Goal: Task Accomplishment & Management: Complete application form

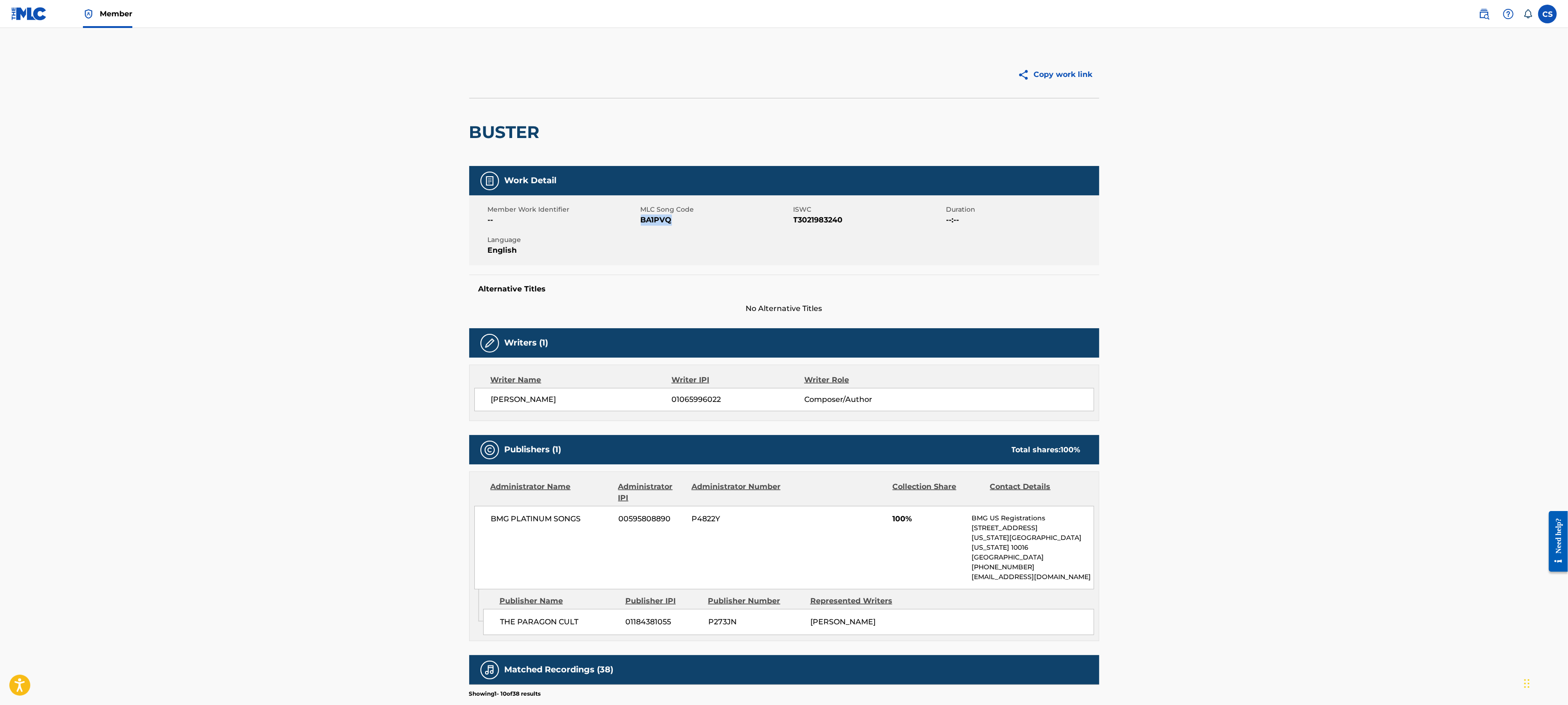
drag, startPoint x: 658, startPoint y: 219, endPoint x: 642, endPoint y: 221, distance: 16.1
click at [642, 221] on span "BA1PVQ" at bounding box center [716, 220] width 151 height 11
copy span "BA1PVQ"
click at [34, 14] on img at bounding box center [29, 13] width 36 height 13
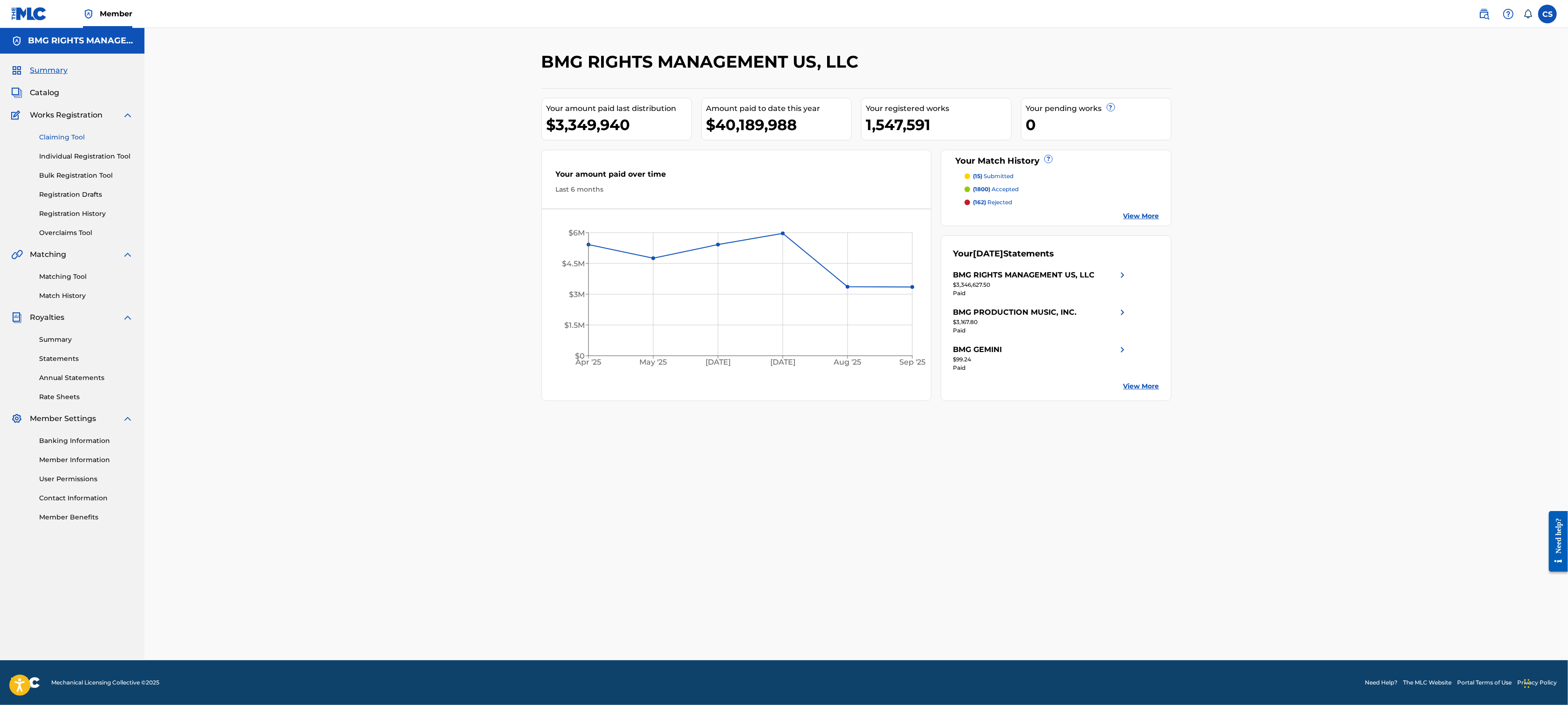
click at [67, 139] on link "Claiming Tool" at bounding box center [87, 137] width 94 height 10
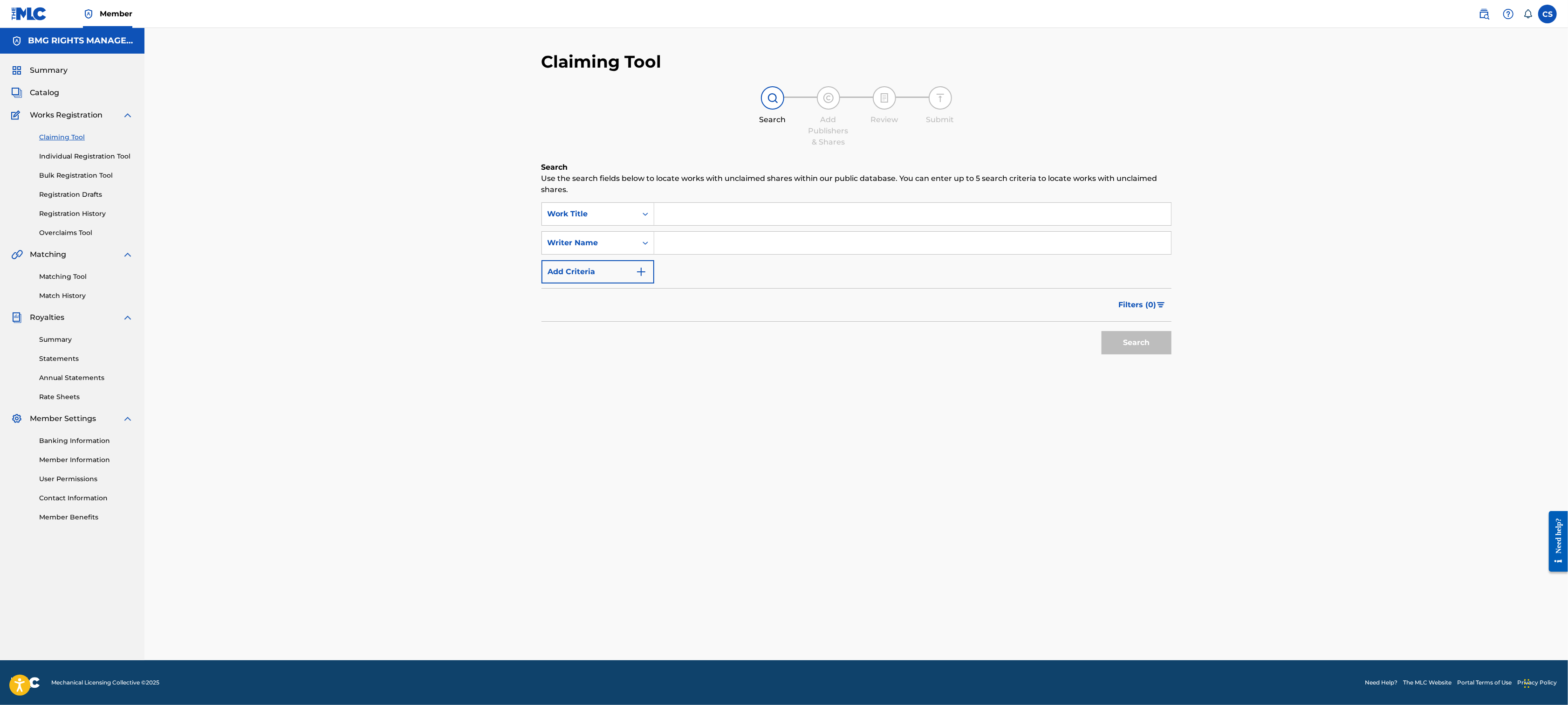
click at [666, 215] on input "Search Form" at bounding box center [912, 214] width 517 height 22
click at [633, 222] on div "Work Title" at bounding box center [589, 214] width 95 height 18
click at [621, 239] on div "MLC Song Code" at bounding box center [597, 237] width 112 height 23
click at [718, 219] on input "Search Form" at bounding box center [912, 214] width 517 height 22
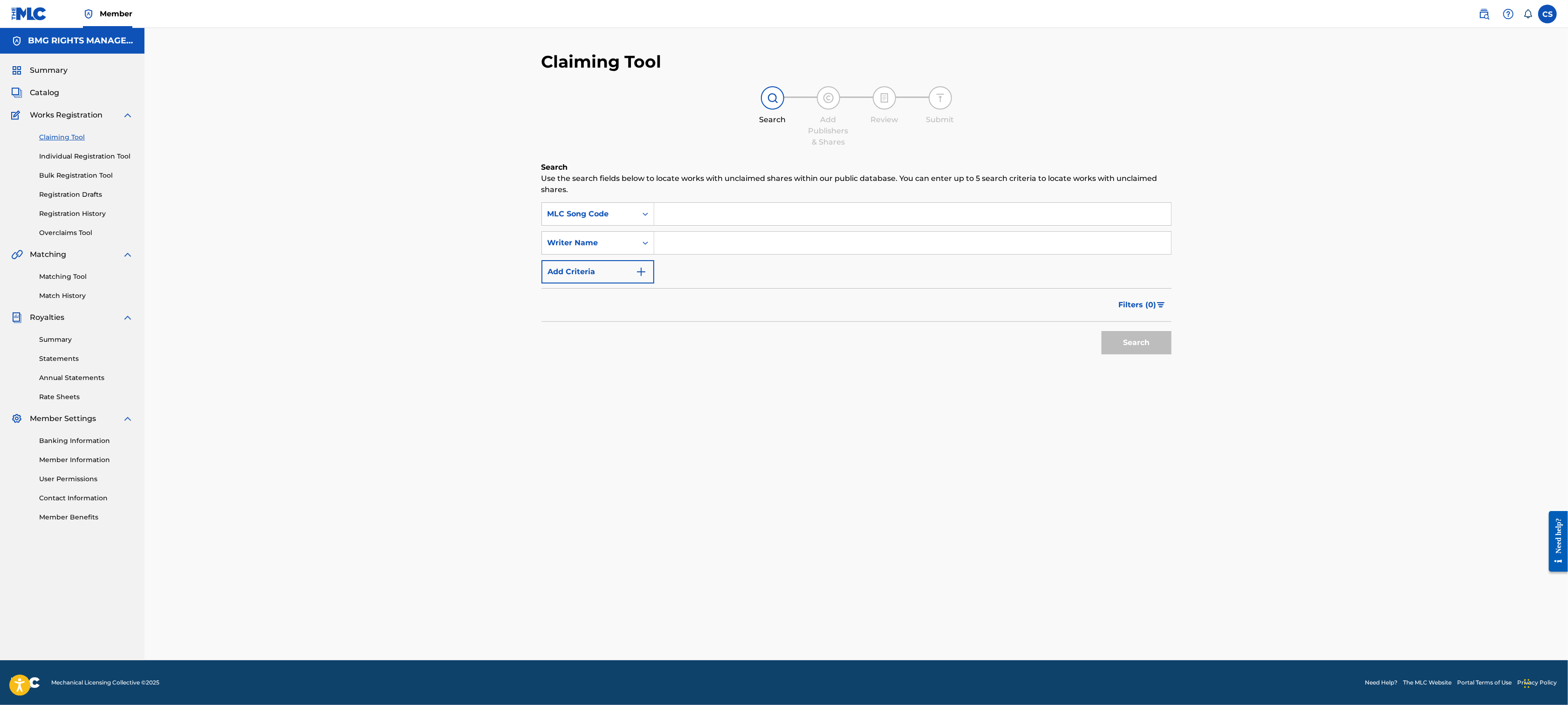
paste input "BA1PVQ"
type input "BA1PVQ"
click at [1152, 350] on button "Search" at bounding box center [1137, 343] width 70 height 23
click at [49, 99] on div "Summary Catalog Works Registration Claiming Tool Individual Registration Tool B…" at bounding box center [72, 293] width 145 height 480
click at [49, 91] on span "Catalog" at bounding box center [45, 93] width 29 height 11
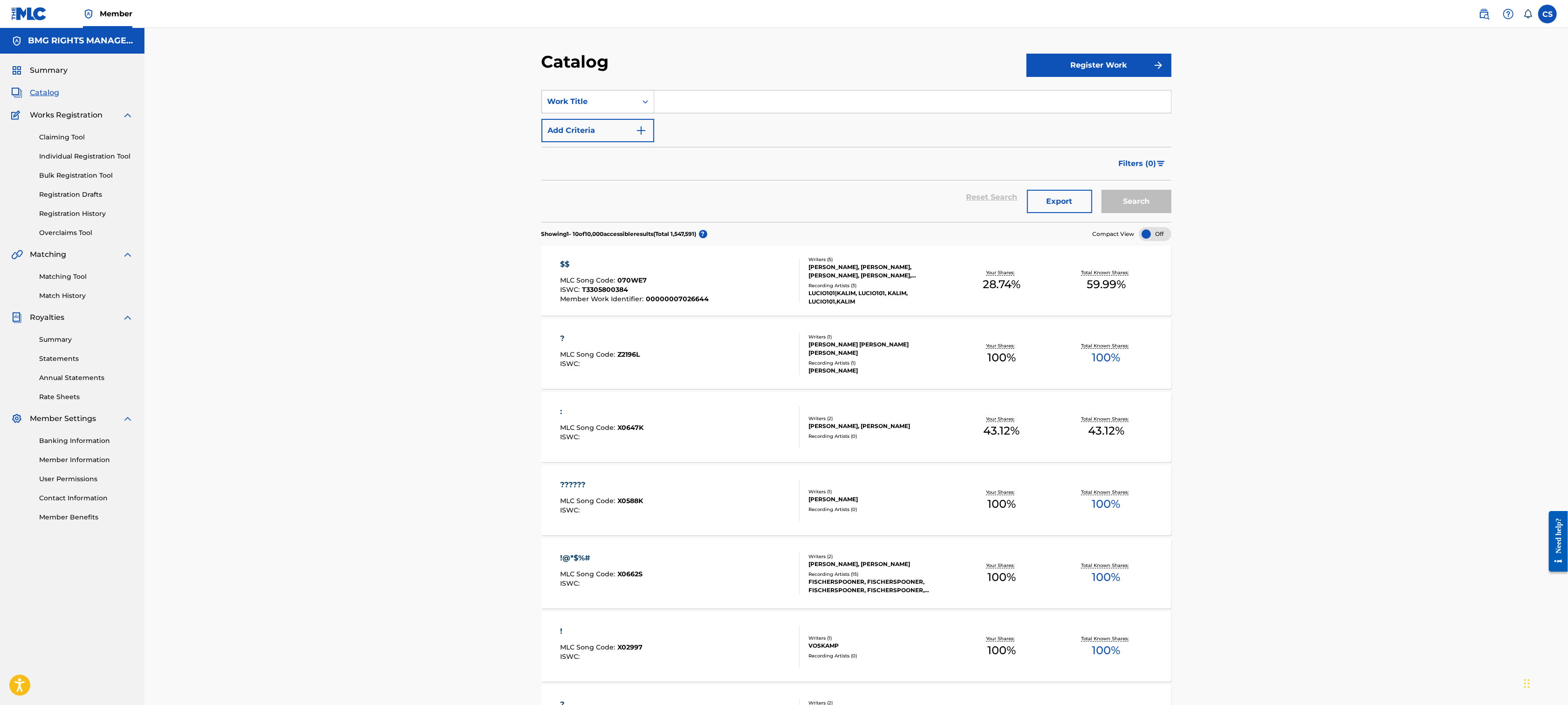
click at [613, 92] on div "Work Title" at bounding box center [598, 101] width 113 height 23
click at [605, 200] on div "MLC Song Code" at bounding box center [597, 195] width 112 height 23
click at [692, 103] on input "Search Form" at bounding box center [912, 101] width 517 height 22
paste input "BA1PVQ"
type input "BA1PVQ"
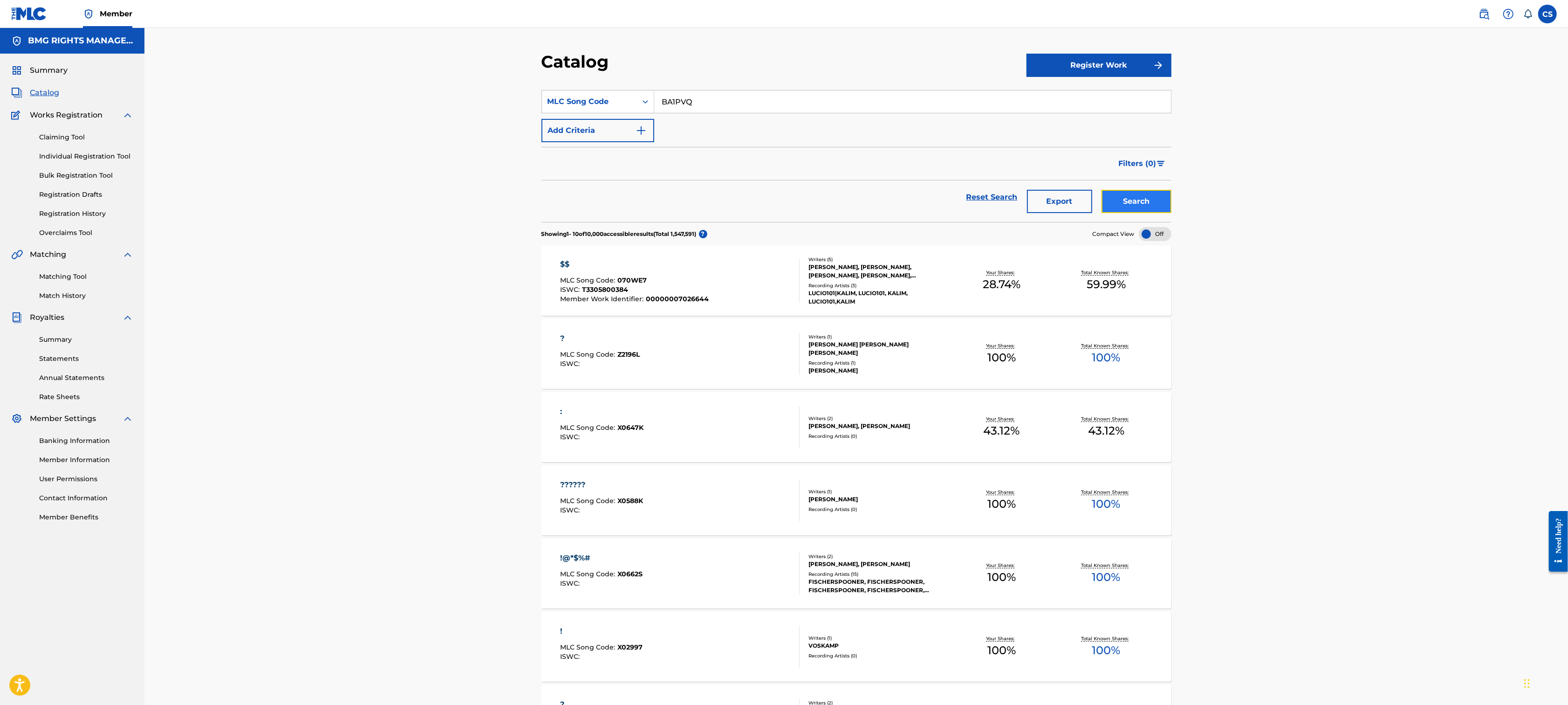
click at [1134, 202] on button "Search" at bounding box center [1137, 201] width 70 height 23
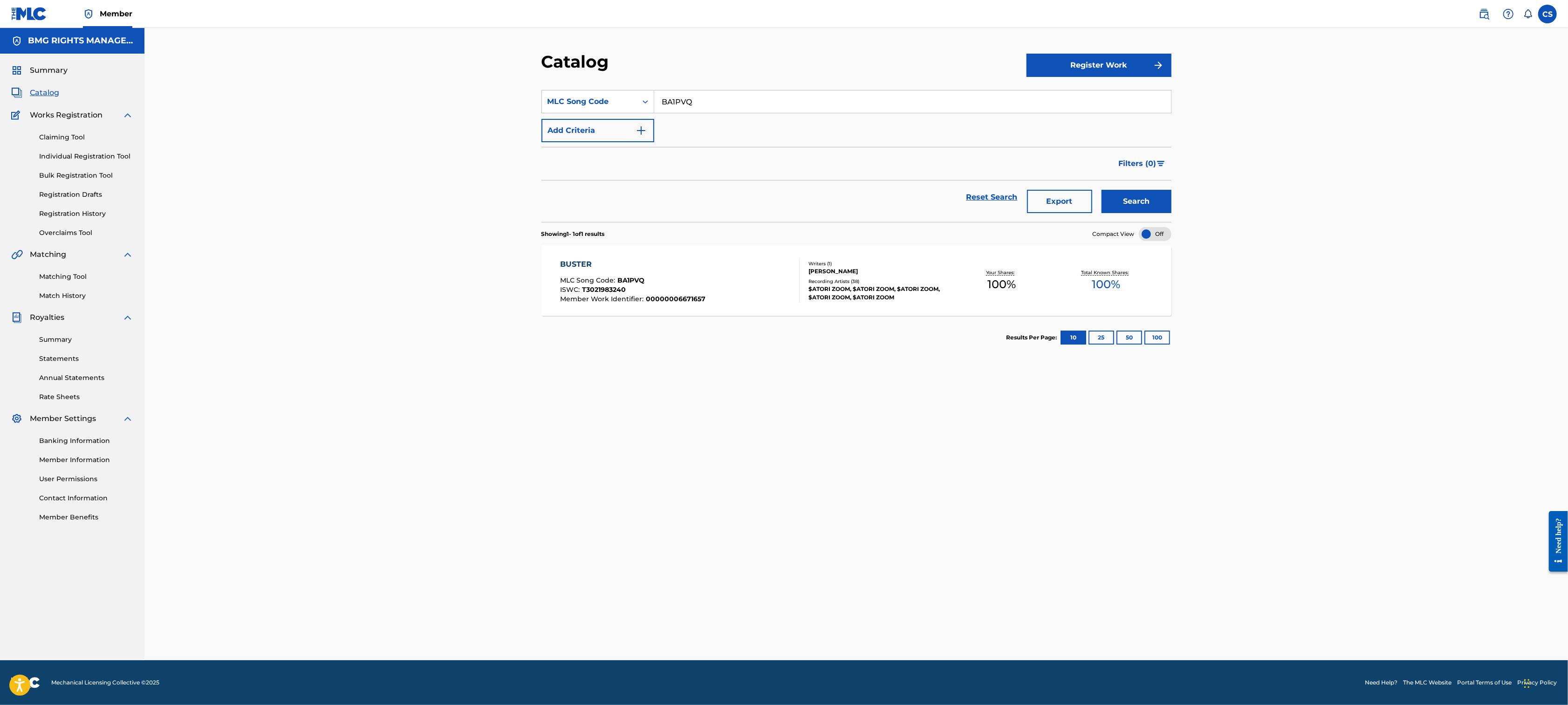
click at [748, 301] on div "BUSTER MLC Song Code : BA1PVQ ISWC : T3021983240 Member Work Identifier : 00000…" at bounding box center [680, 280] width 240 height 44
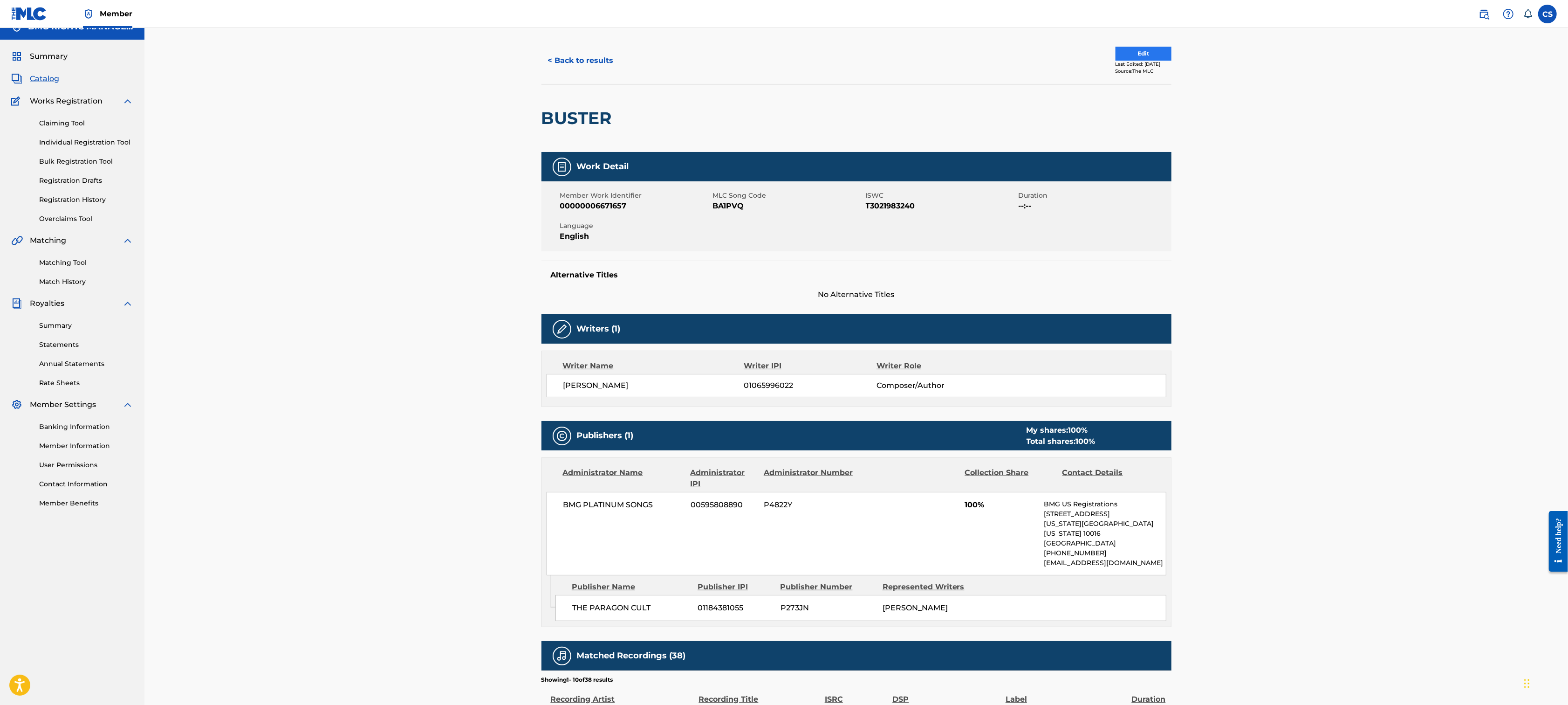
scroll to position [13, 0]
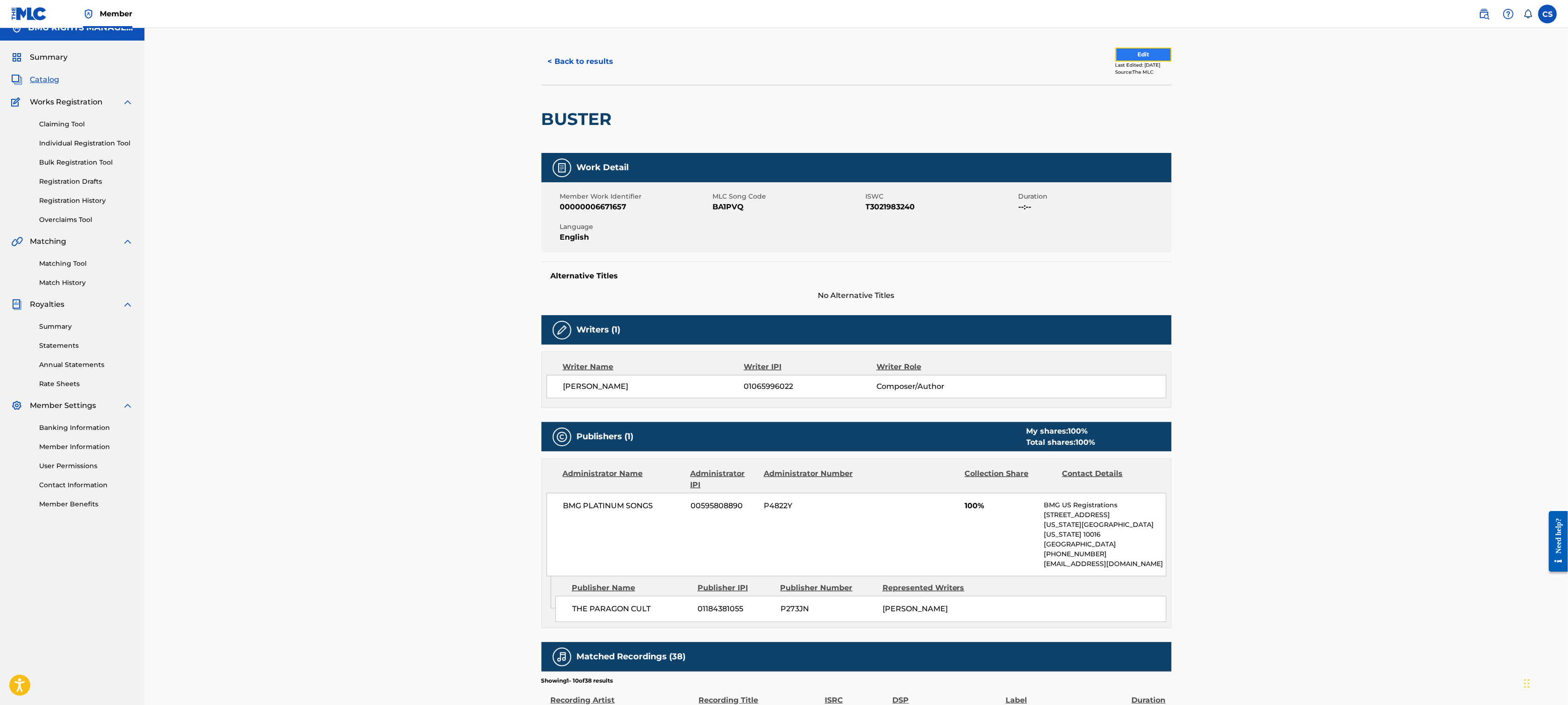
click at [1135, 59] on button "Edit" at bounding box center [1144, 54] width 56 height 14
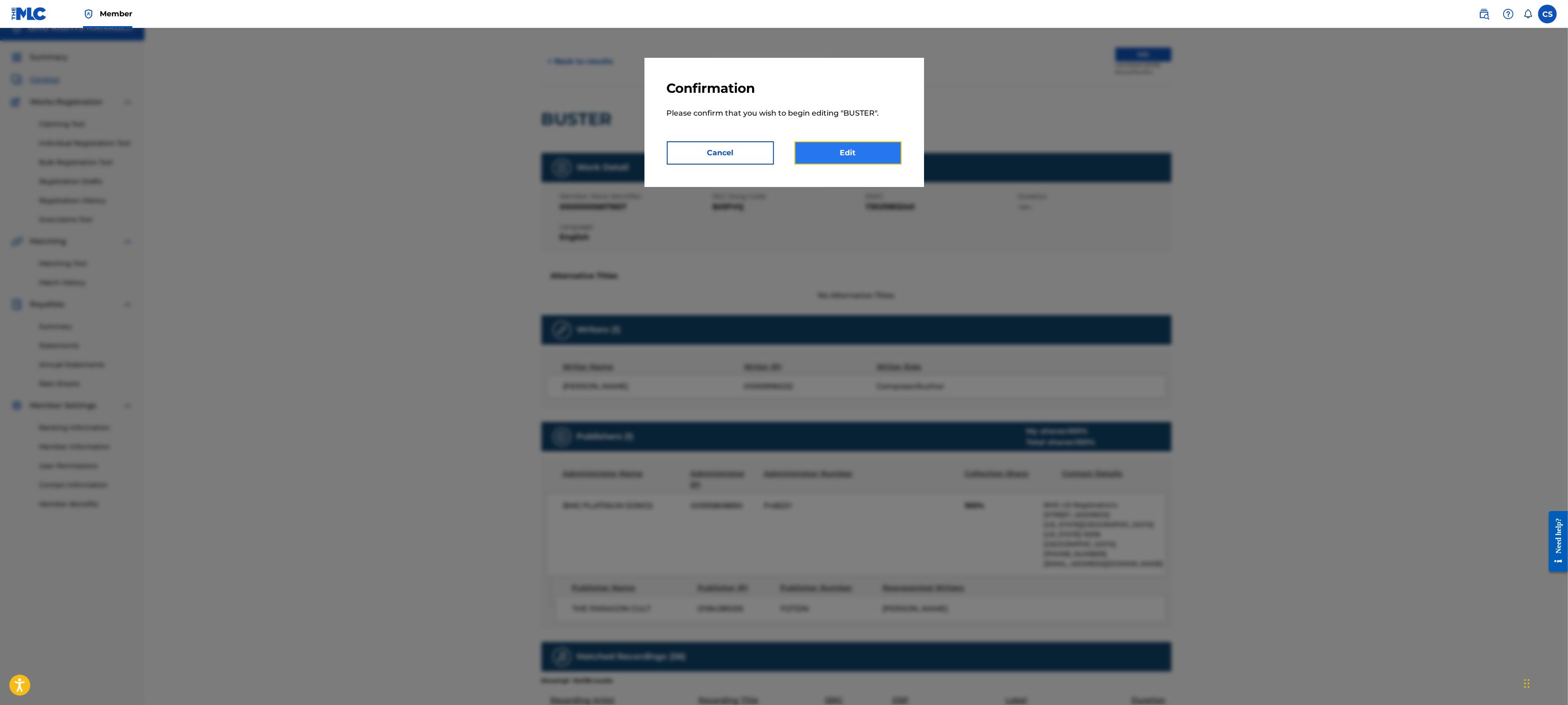
click at [880, 148] on link "Edit" at bounding box center [848, 152] width 108 height 23
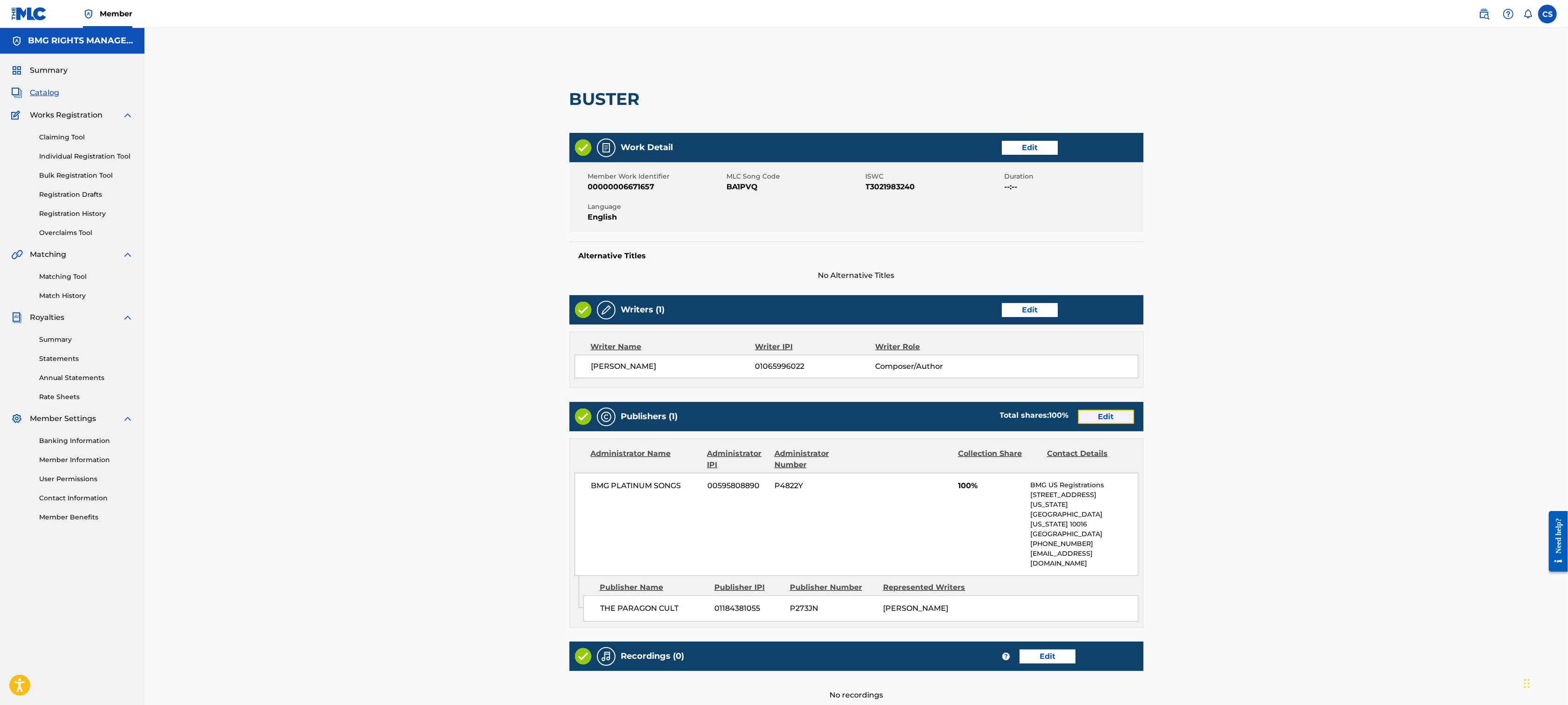
click at [1097, 423] on link "Edit" at bounding box center [1106, 416] width 56 height 14
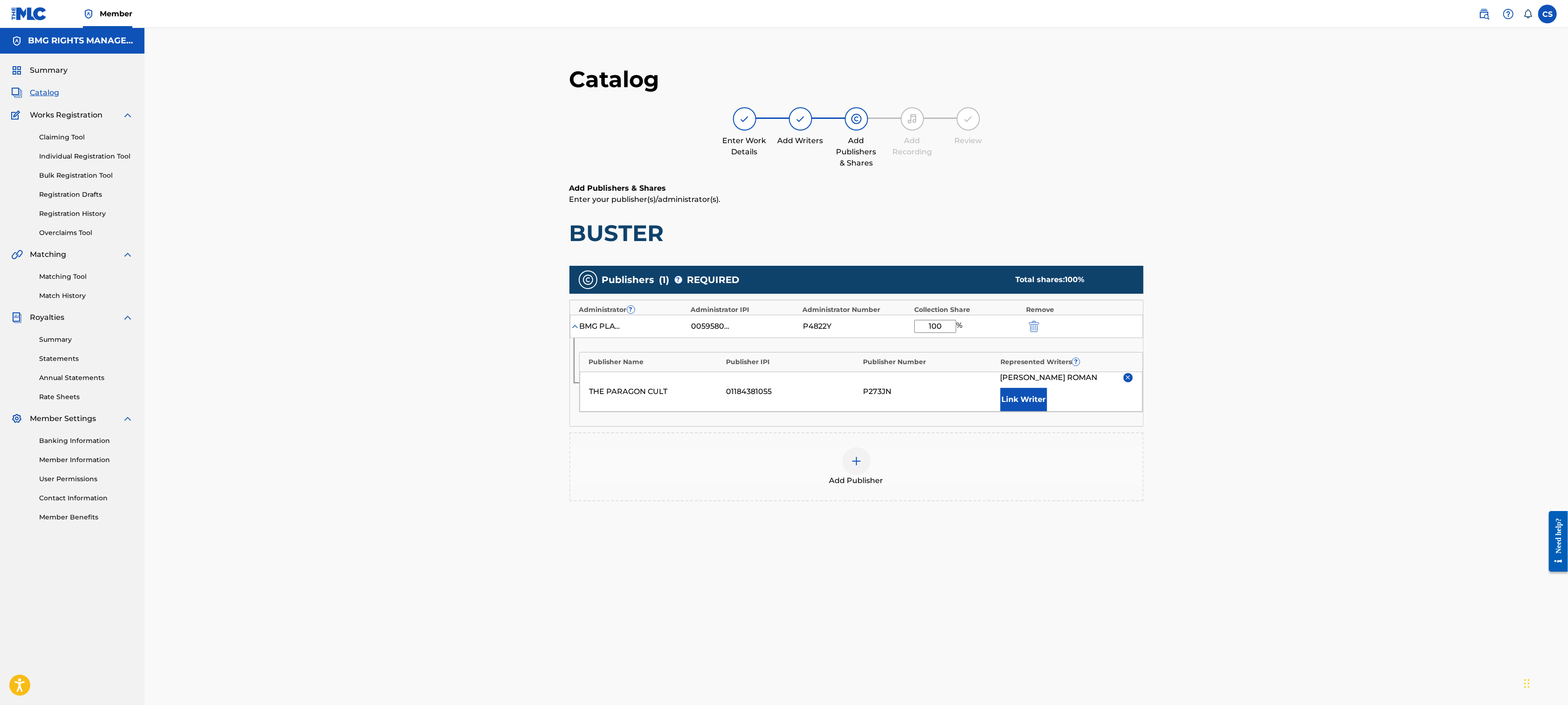
click at [923, 326] on input "100" at bounding box center [936, 326] width 42 height 13
drag, startPoint x: 930, startPoint y: 326, endPoint x: 958, endPoint y: 325, distance: 28.0
click at [958, 325] on div "100 %" at bounding box center [940, 326] width 50 height 13
type input "60"
click at [1223, 440] on div "Catalog Enter Work Details Add Writers Add Publishers & Shares Add Recording Re…" at bounding box center [857, 392] width 1424 height 728
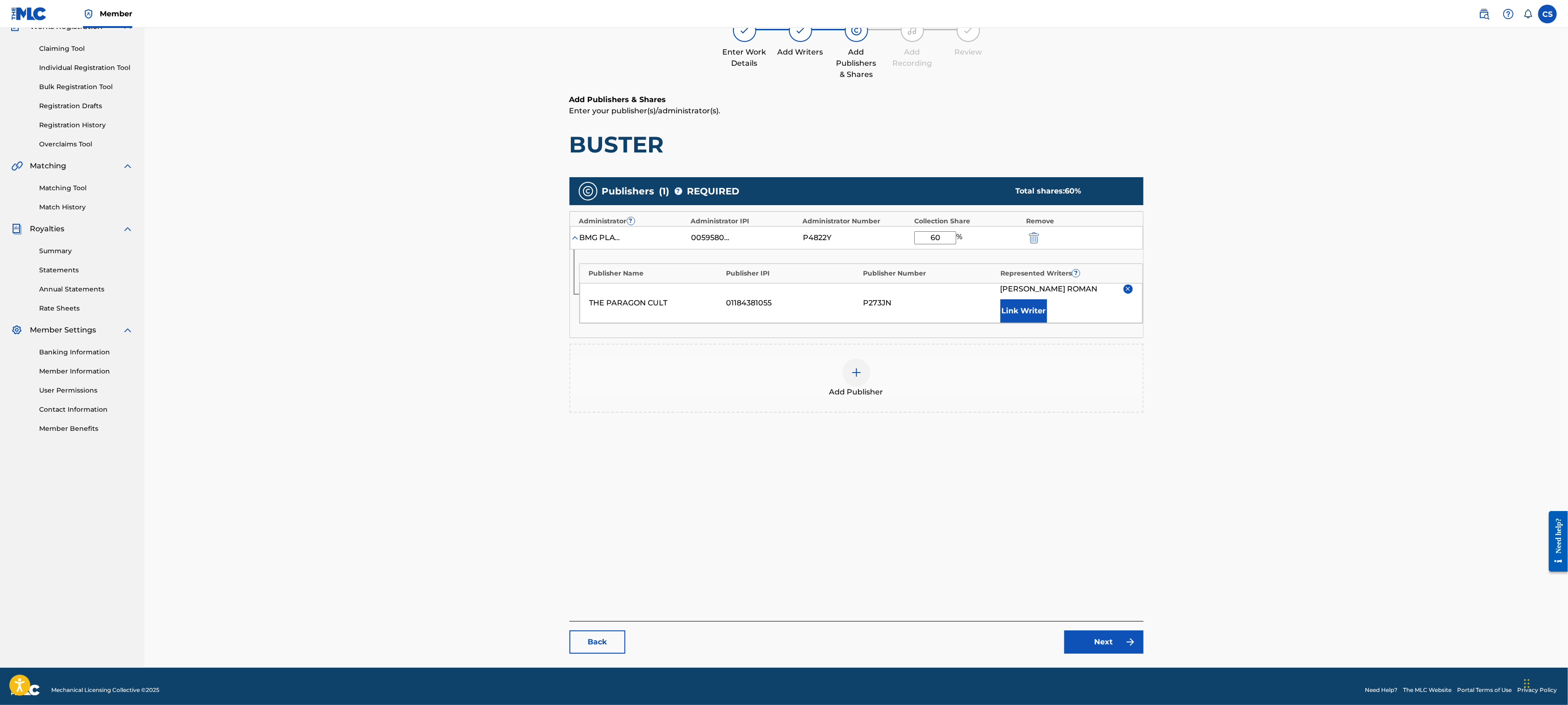
scroll to position [96, 0]
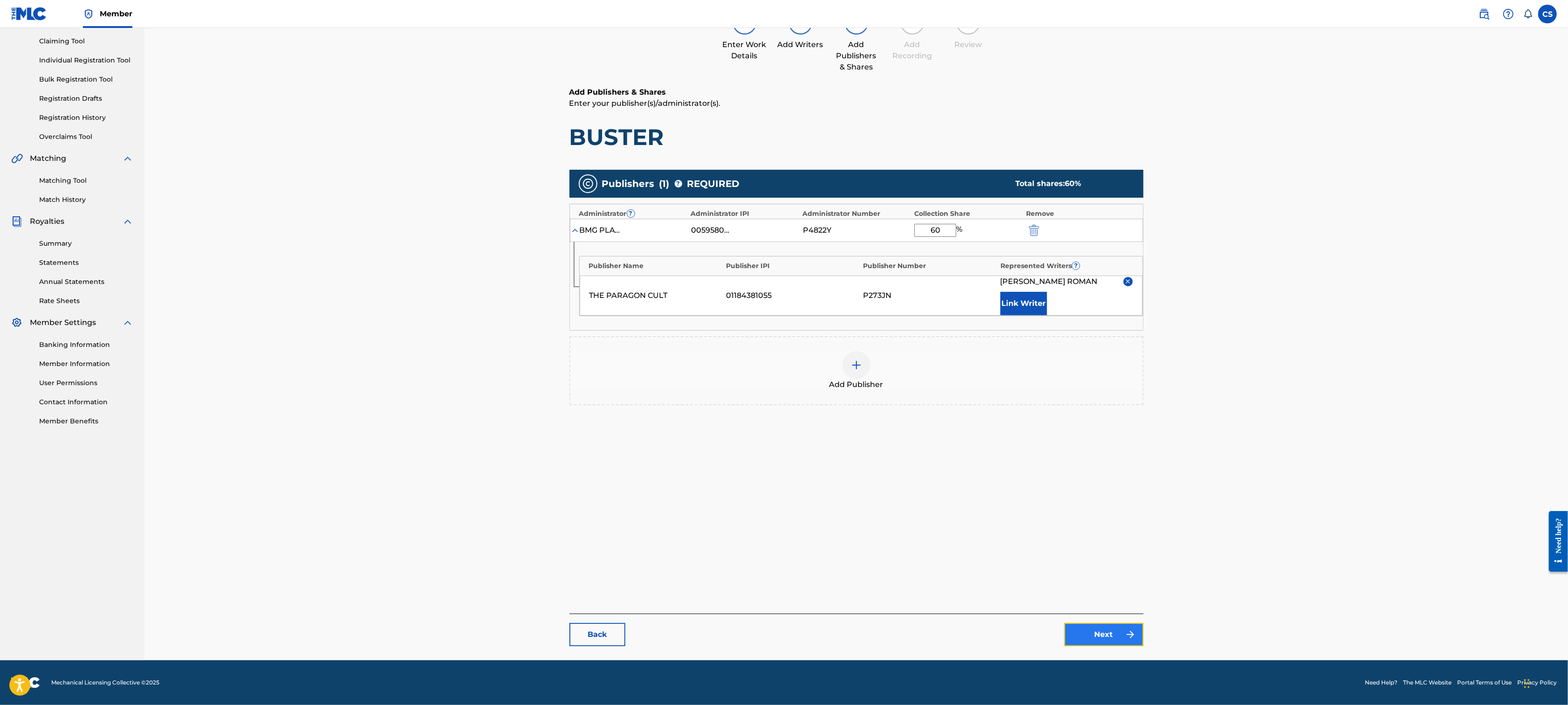
click at [1098, 633] on link "Next" at bounding box center [1104, 635] width 79 height 23
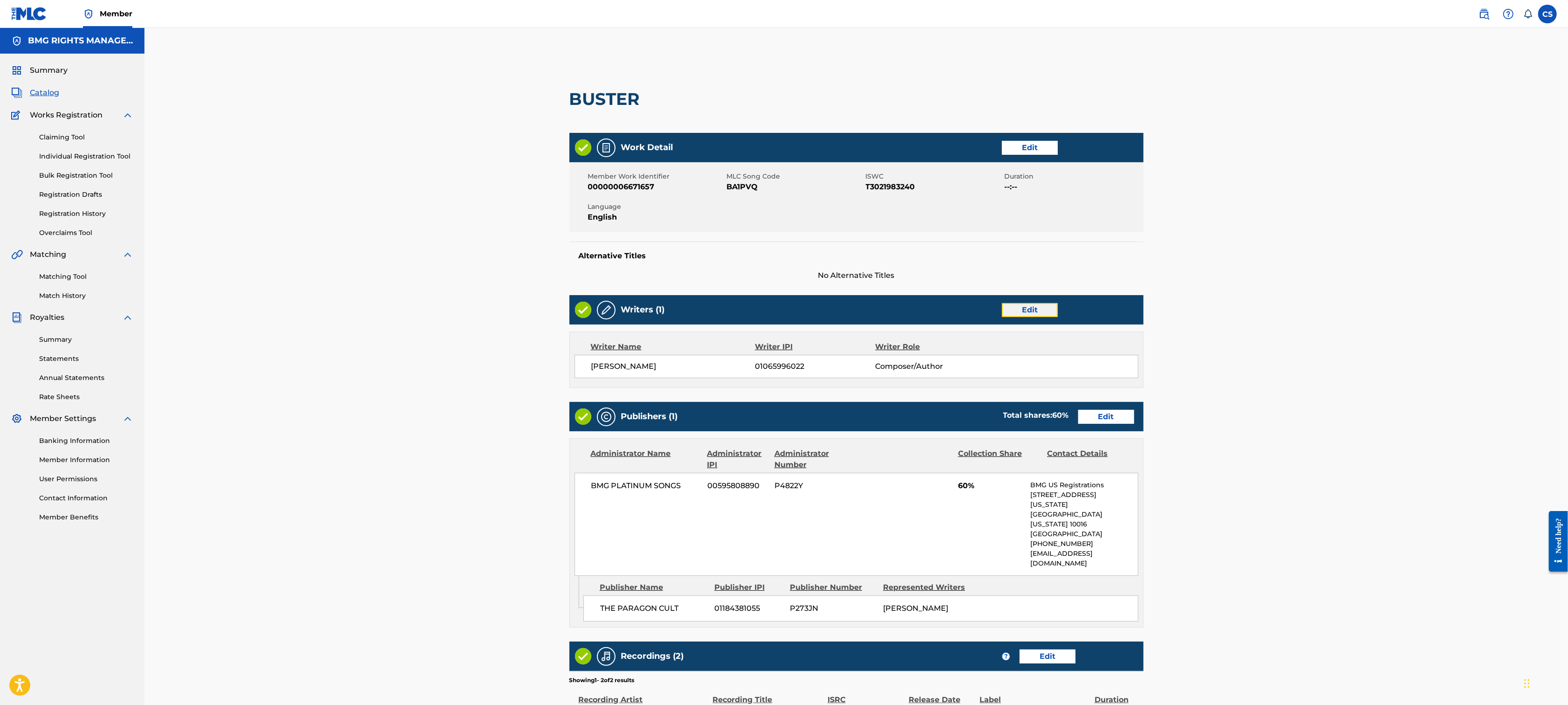
click at [1031, 309] on link "Edit" at bounding box center [1030, 310] width 56 height 14
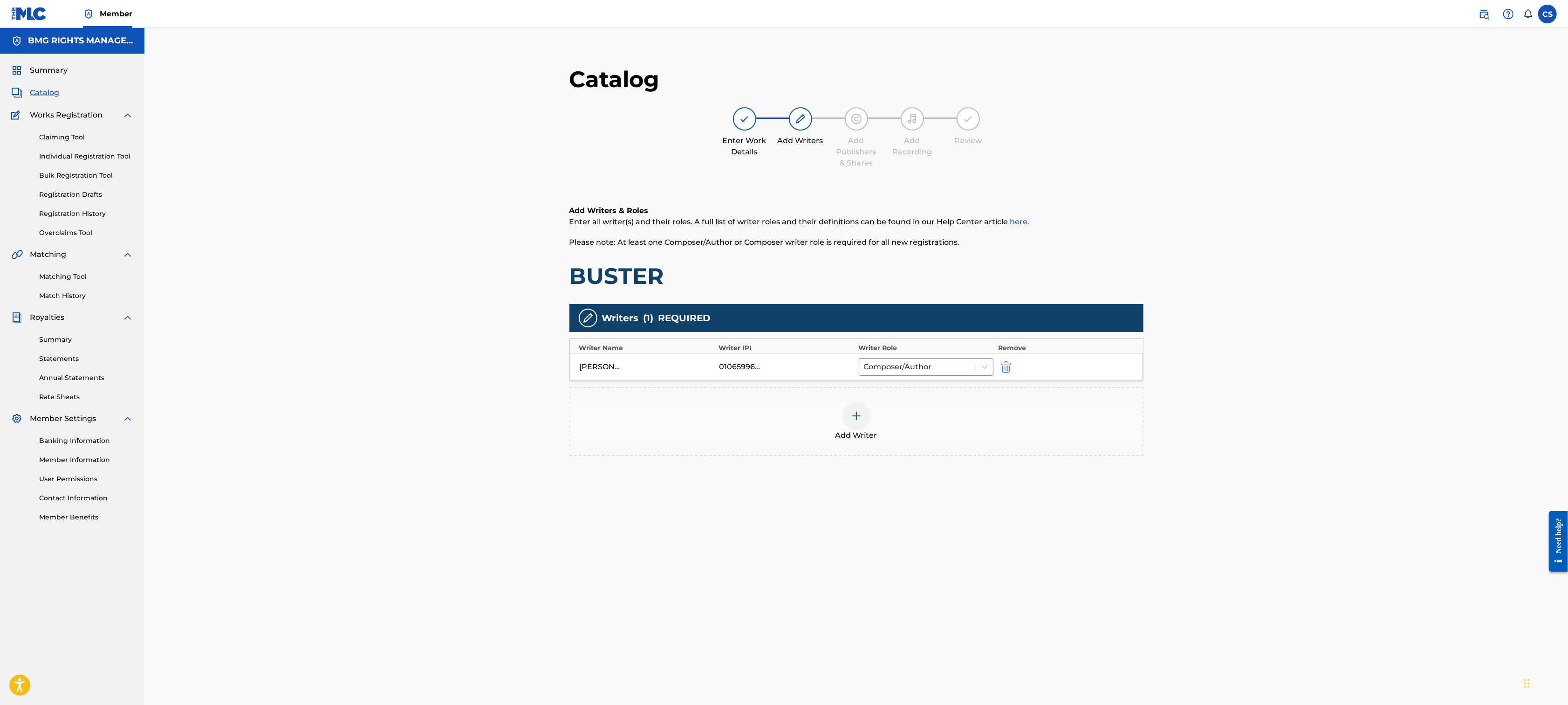
click at [844, 421] on div at bounding box center [857, 416] width 28 height 28
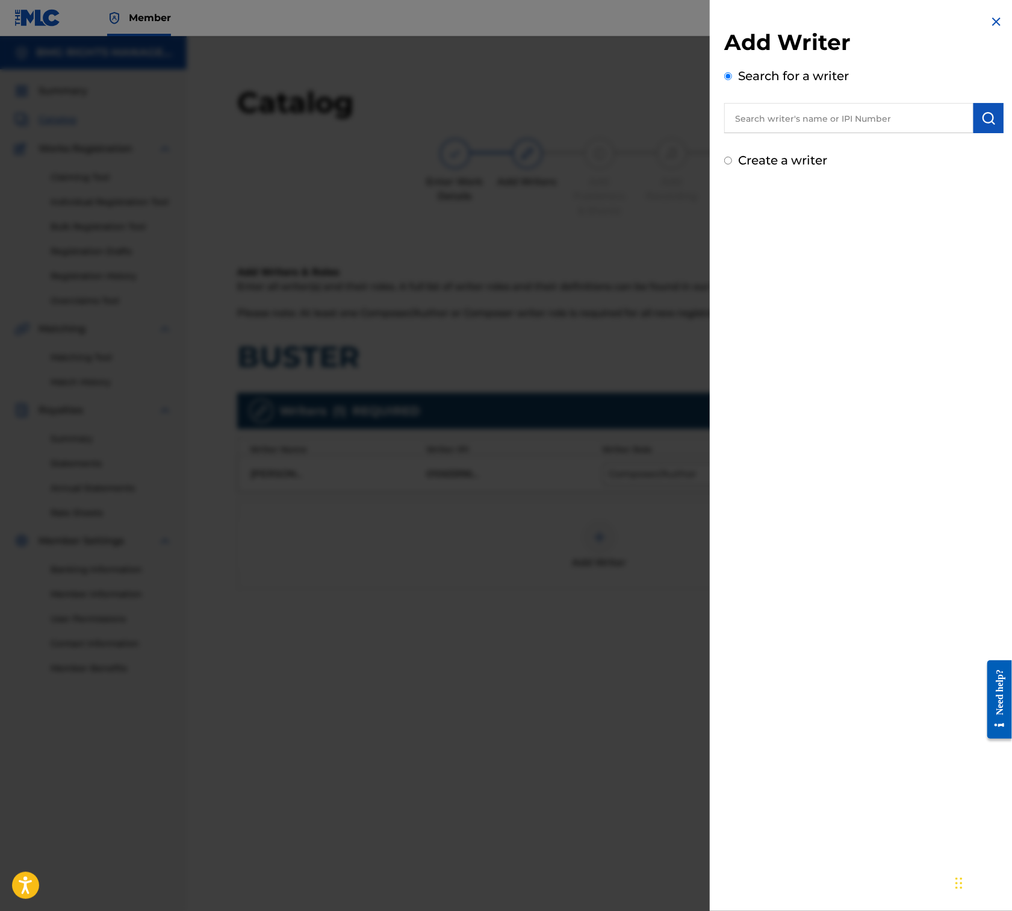
click at [785, 122] on input "text" at bounding box center [848, 118] width 249 height 30
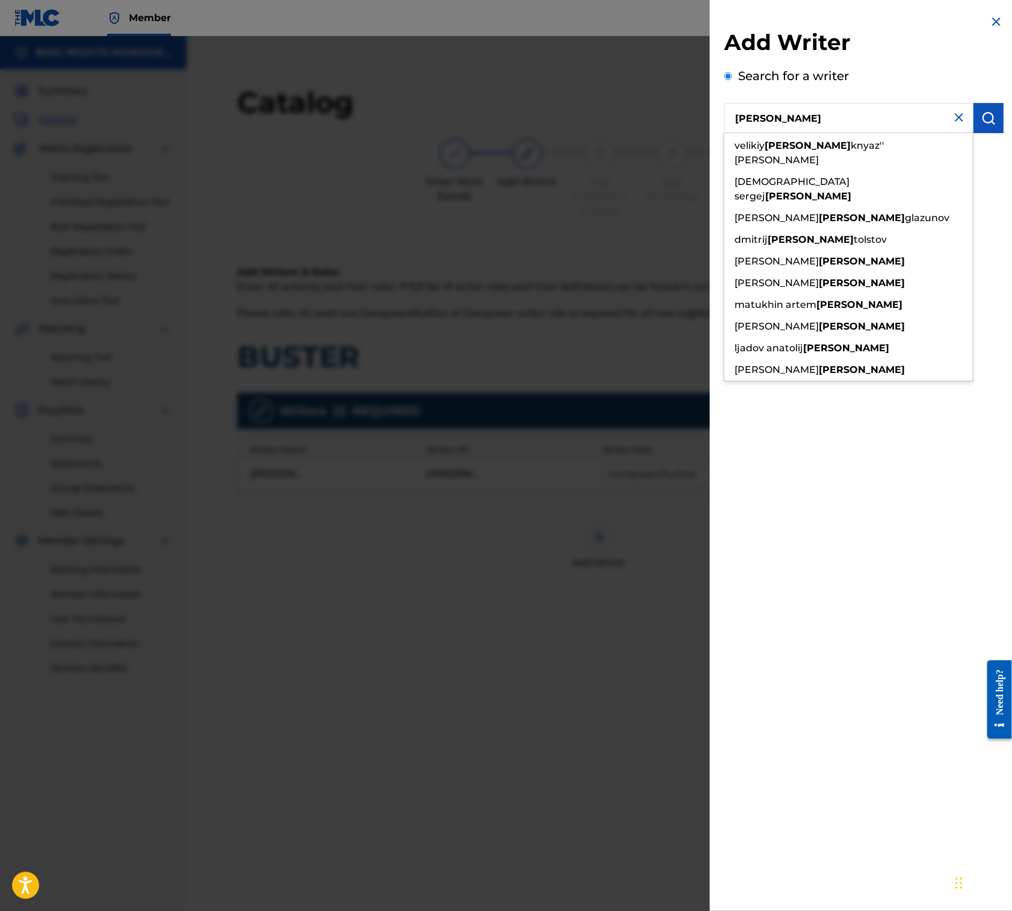
click at [737, 119] on input "[PERSON_NAME]" at bounding box center [848, 118] width 249 height 30
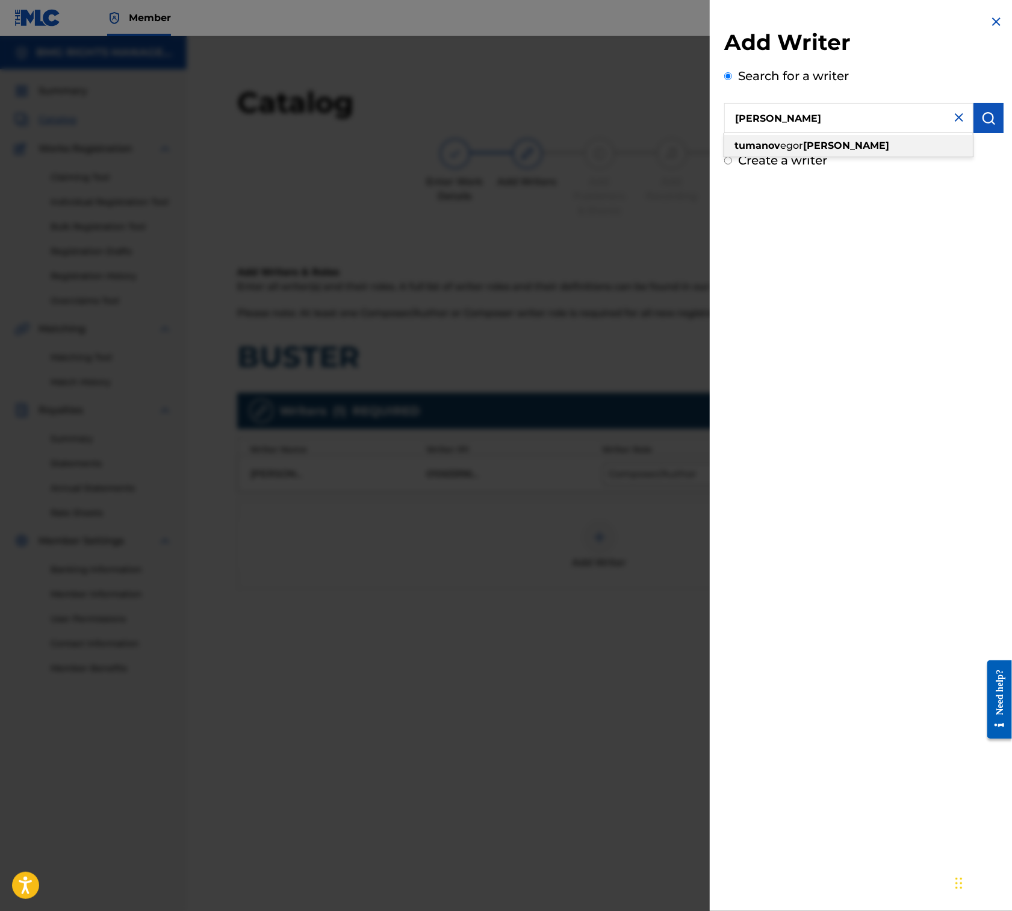
click at [774, 143] on strong "tumanov" at bounding box center [758, 145] width 46 height 11
type input "[PERSON_NAME] [PERSON_NAME]"
click at [994, 121] on button "submit" at bounding box center [989, 118] width 30 height 30
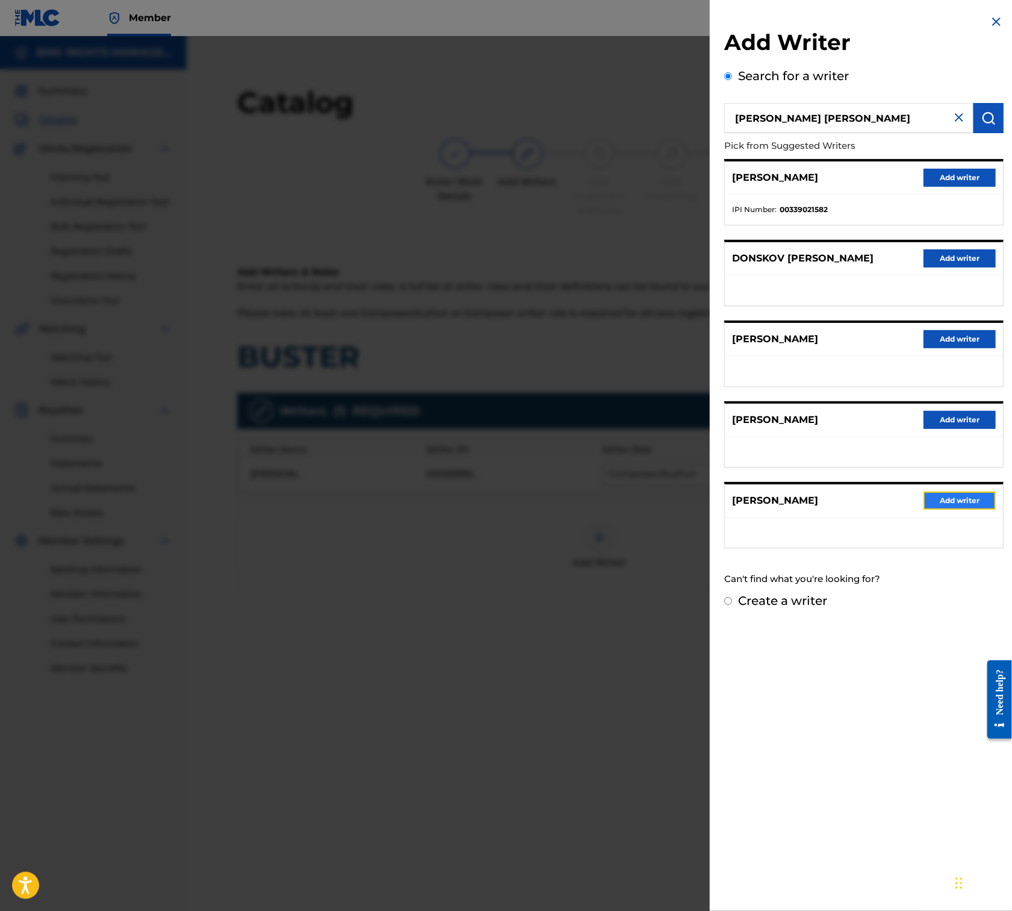
click at [960, 509] on button "Add writer" at bounding box center [960, 500] width 72 height 18
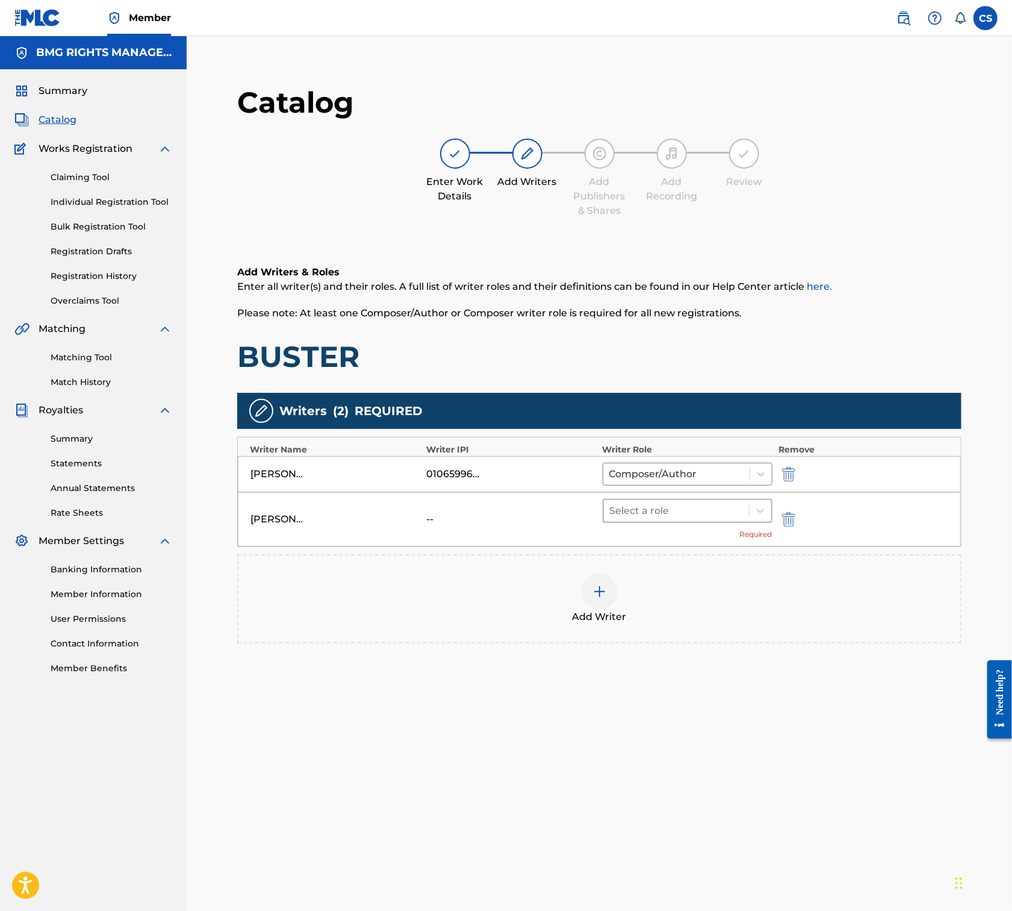
click at [746, 516] on div "Select a role" at bounding box center [676, 511] width 145 height 22
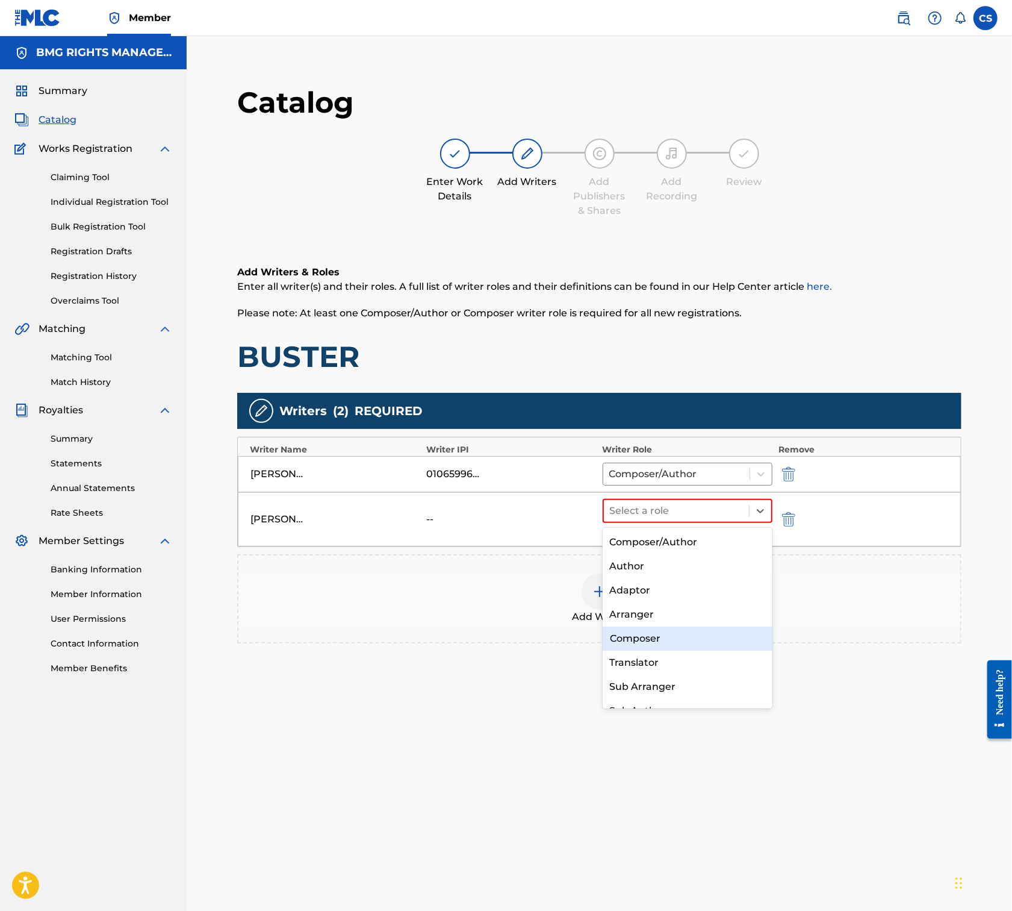
click at [665, 638] on div "Composer" at bounding box center [688, 638] width 170 height 24
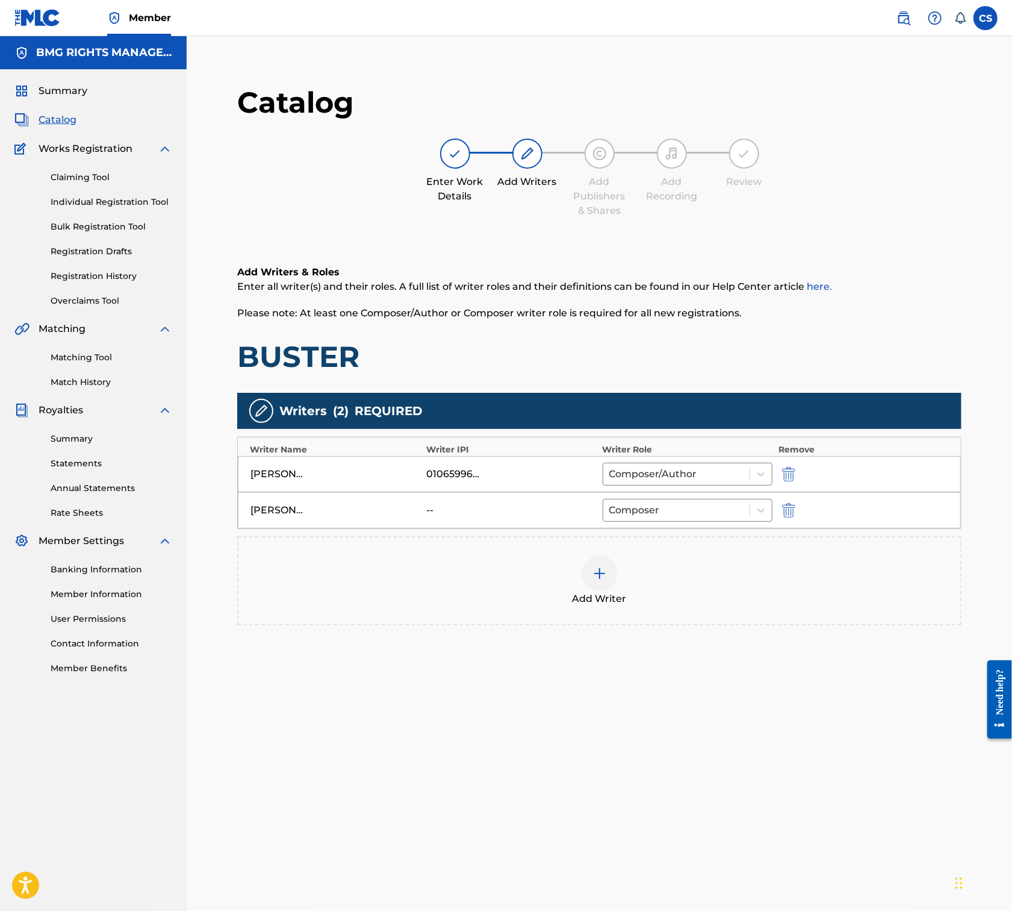
click at [614, 581] on div at bounding box center [600, 573] width 36 height 36
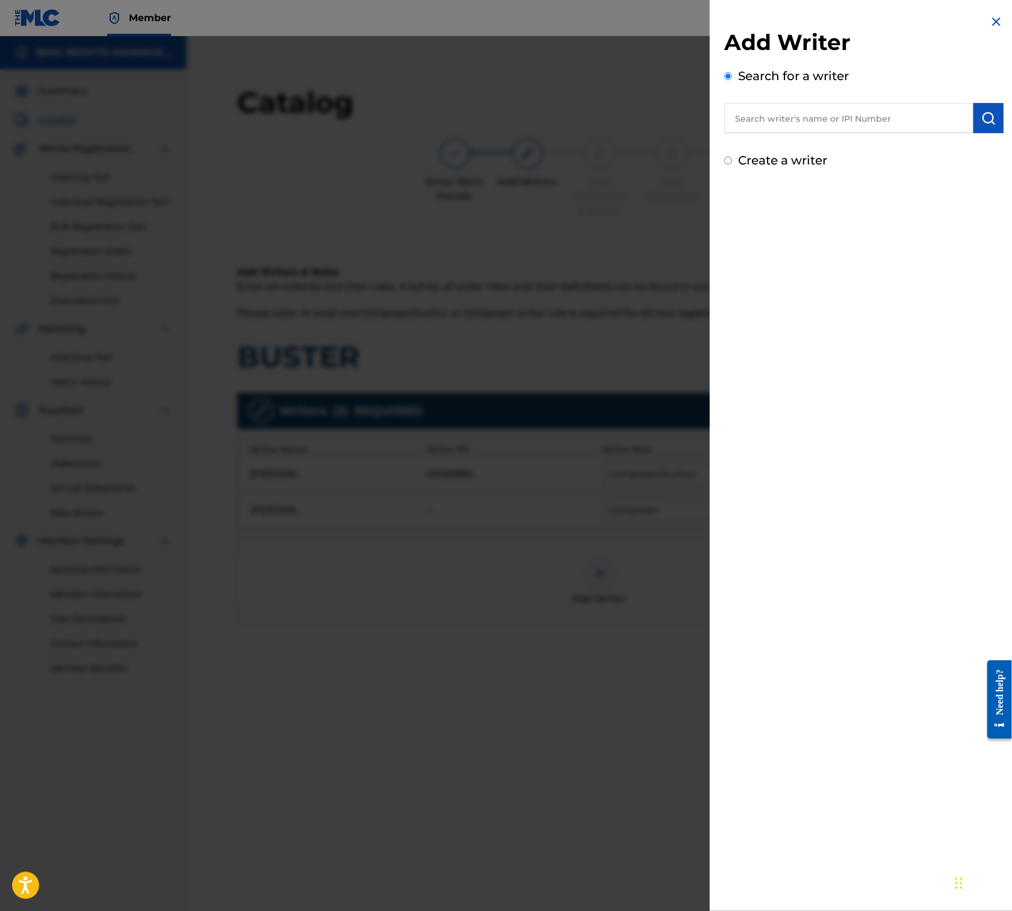
click at [838, 112] on input "text" at bounding box center [848, 118] width 249 height 30
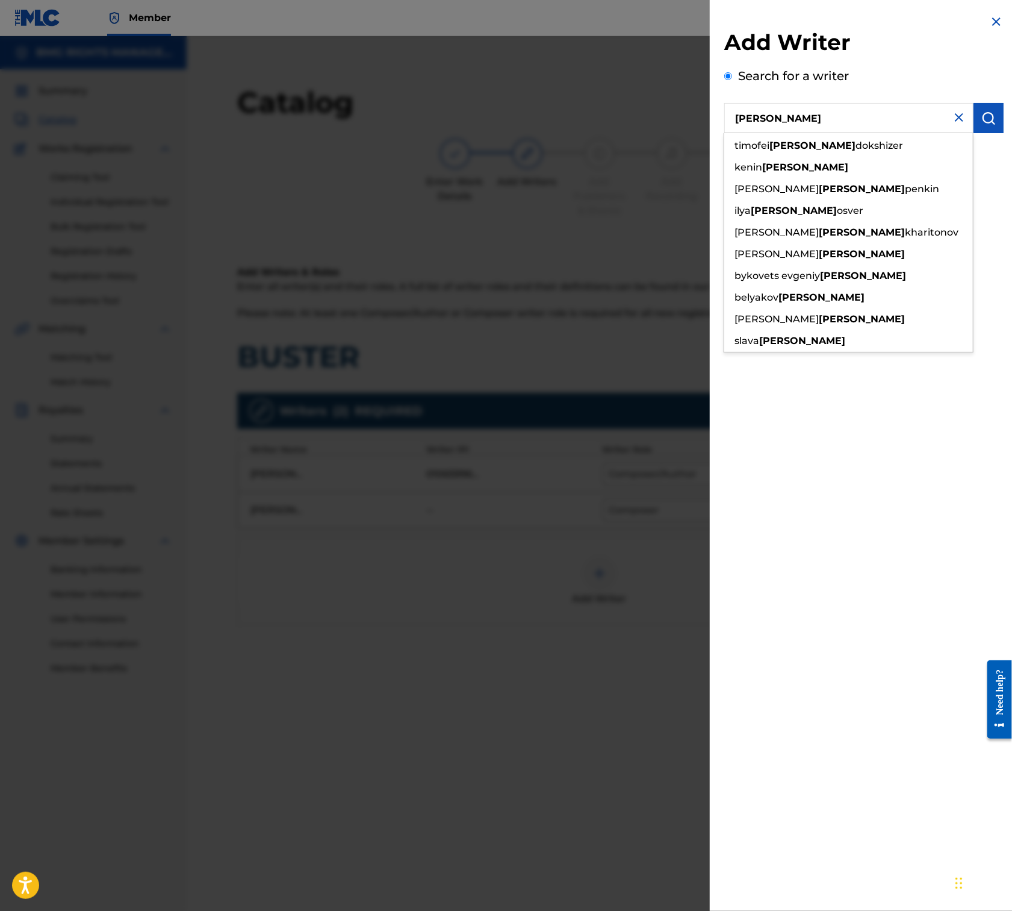
click at [734, 119] on input "[PERSON_NAME]" at bounding box center [848, 118] width 249 height 30
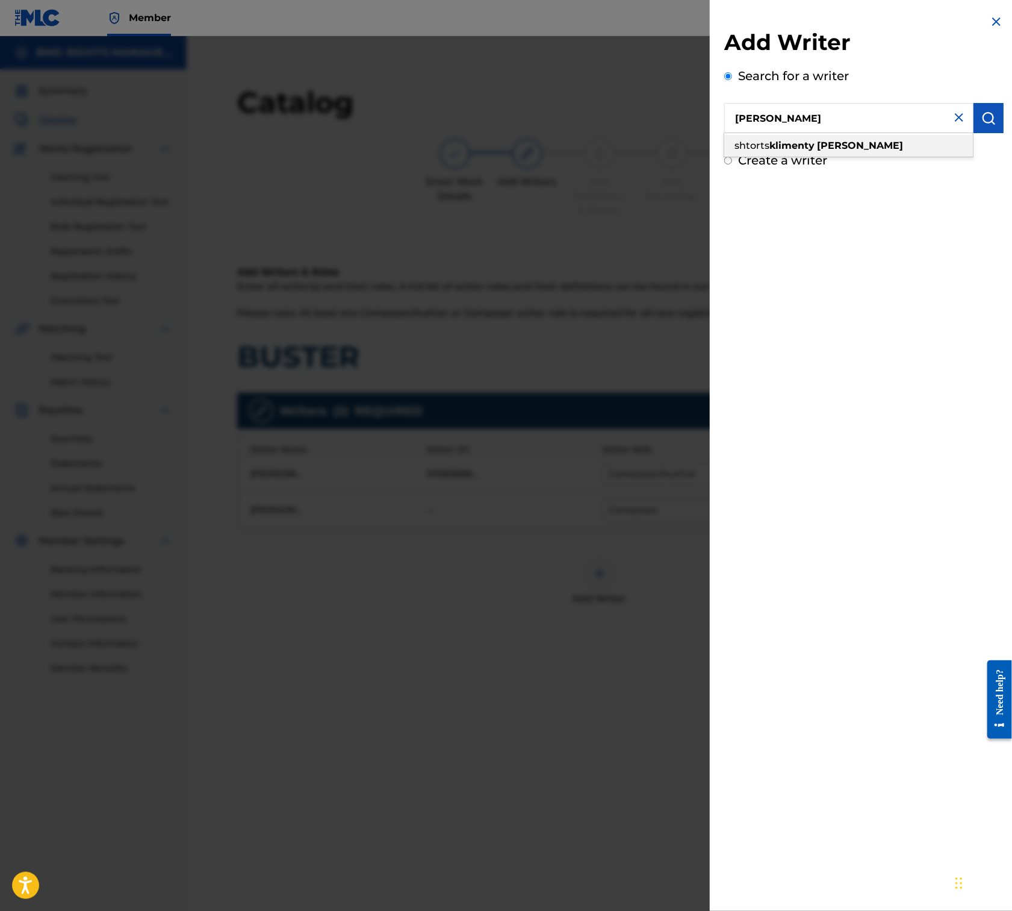
click at [770, 149] on span "shtorts" at bounding box center [752, 145] width 35 height 11
type input "shtorts [PERSON_NAME]"
click at [982, 122] on img "submit" at bounding box center [989, 118] width 14 height 14
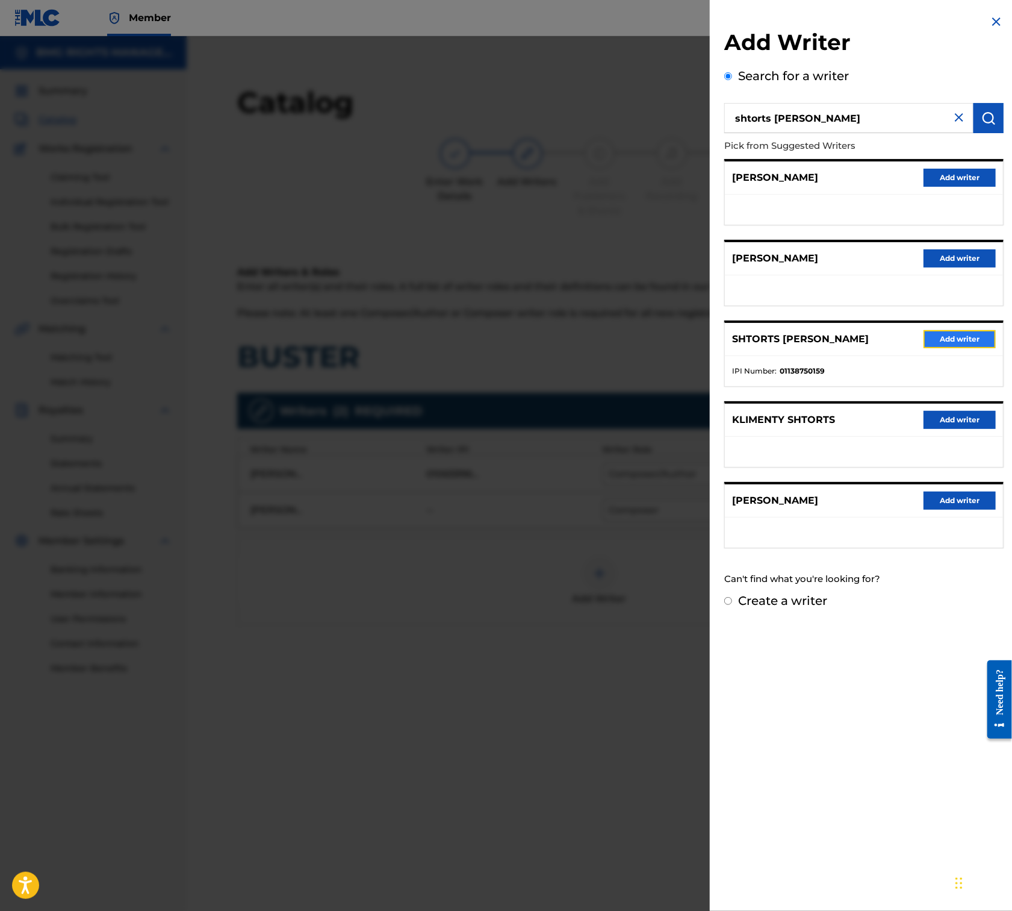
click at [954, 348] on button "Add writer" at bounding box center [960, 339] width 72 height 18
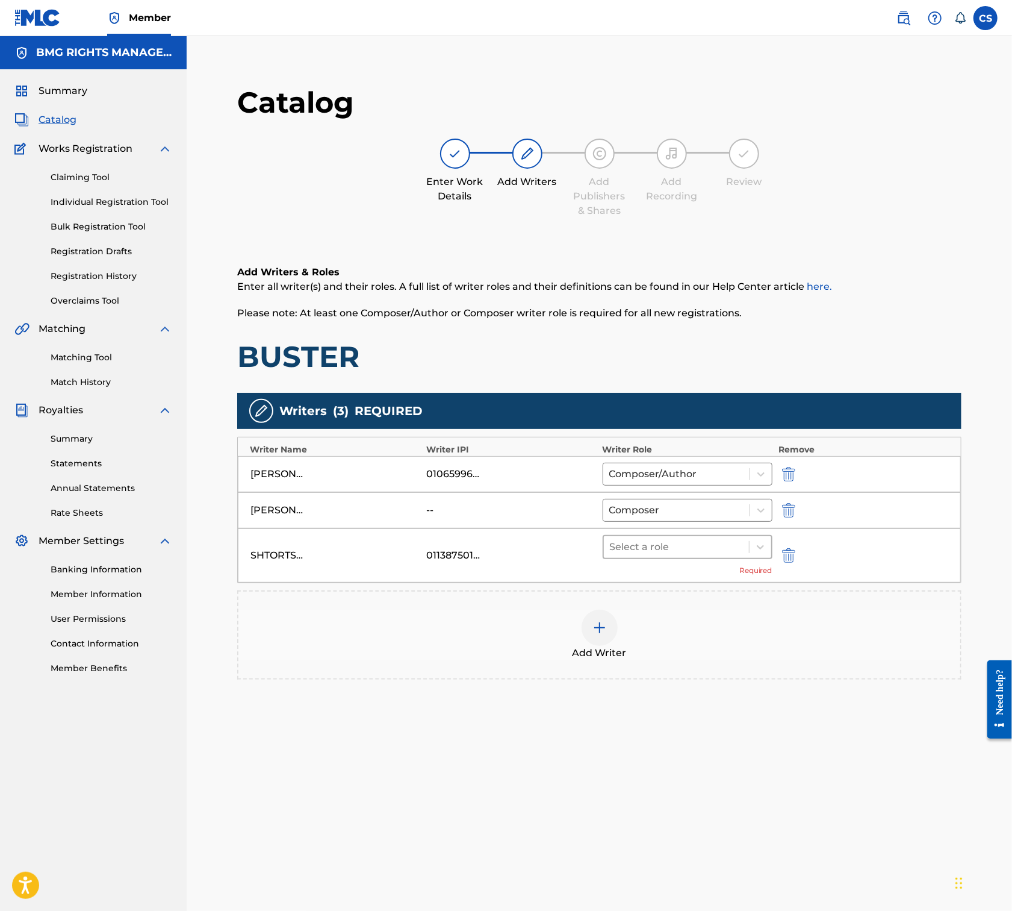
click at [683, 548] on div at bounding box center [676, 546] width 133 height 17
click at [676, 668] on div "Composer" at bounding box center [688, 676] width 170 height 24
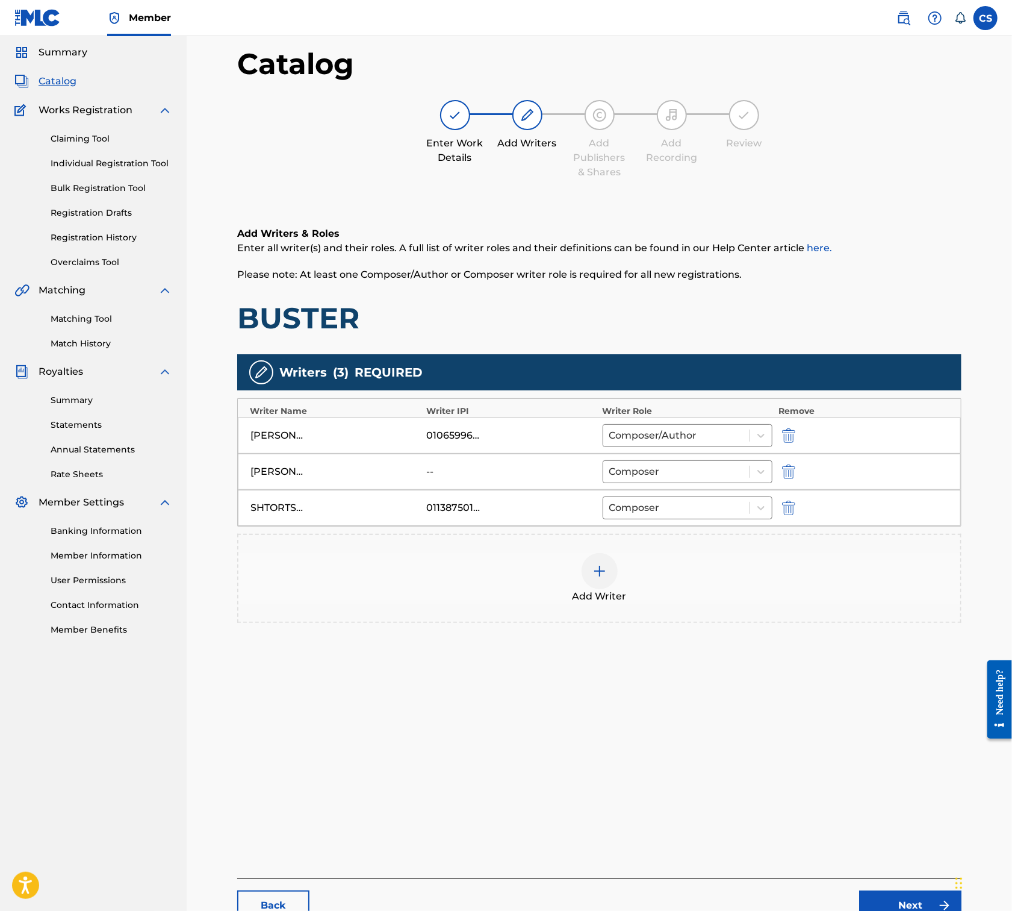
scroll to position [124, 0]
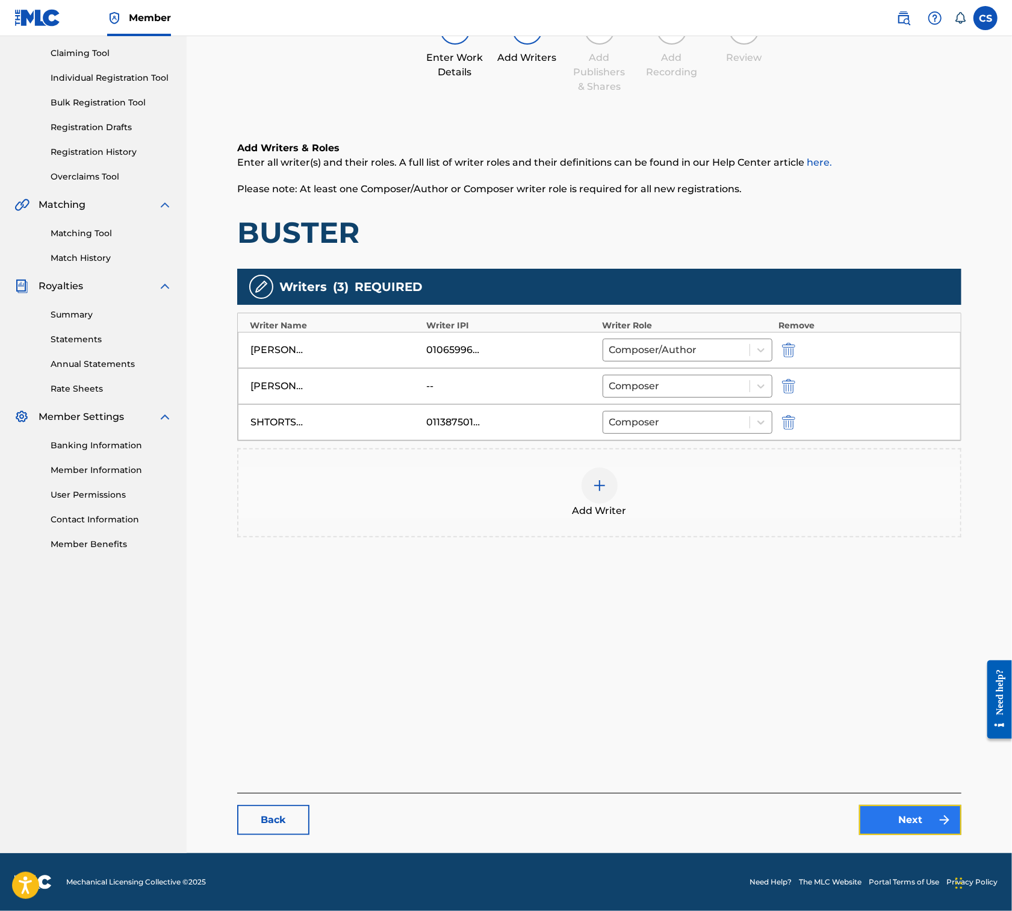
click at [892, 817] on link "Next" at bounding box center [910, 820] width 102 height 30
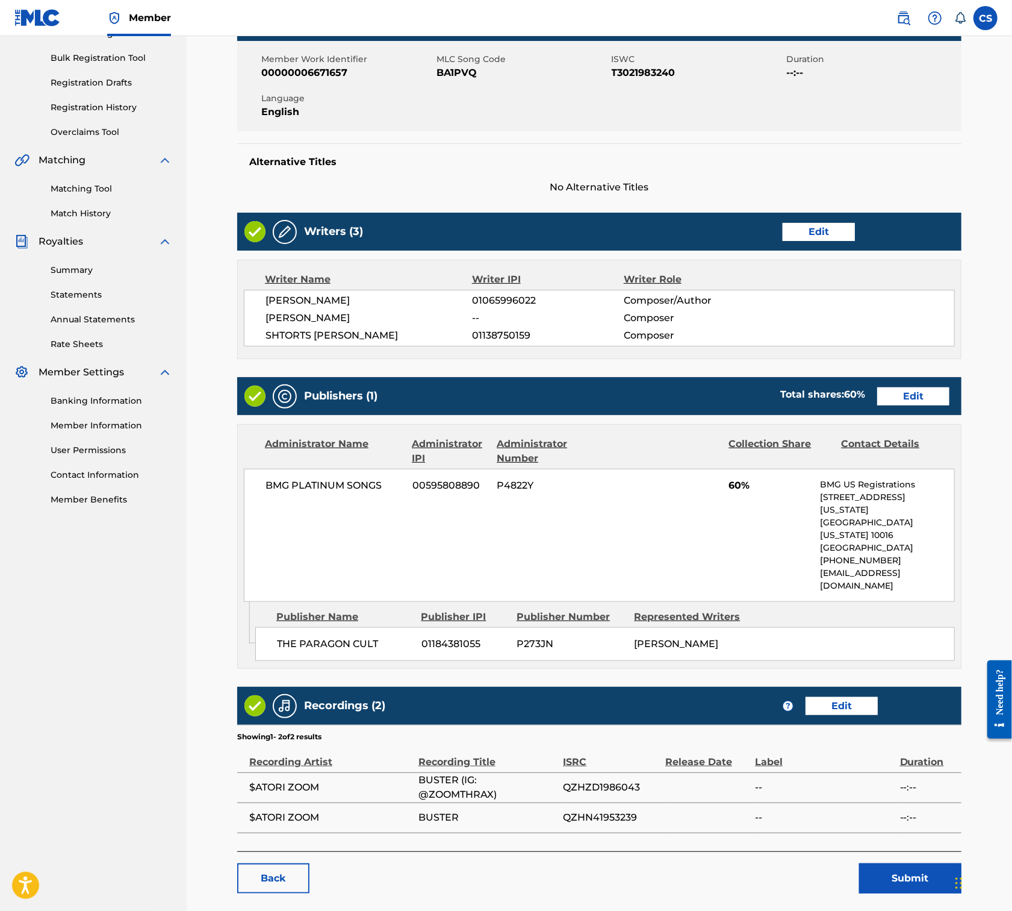
scroll to position [191, 0]
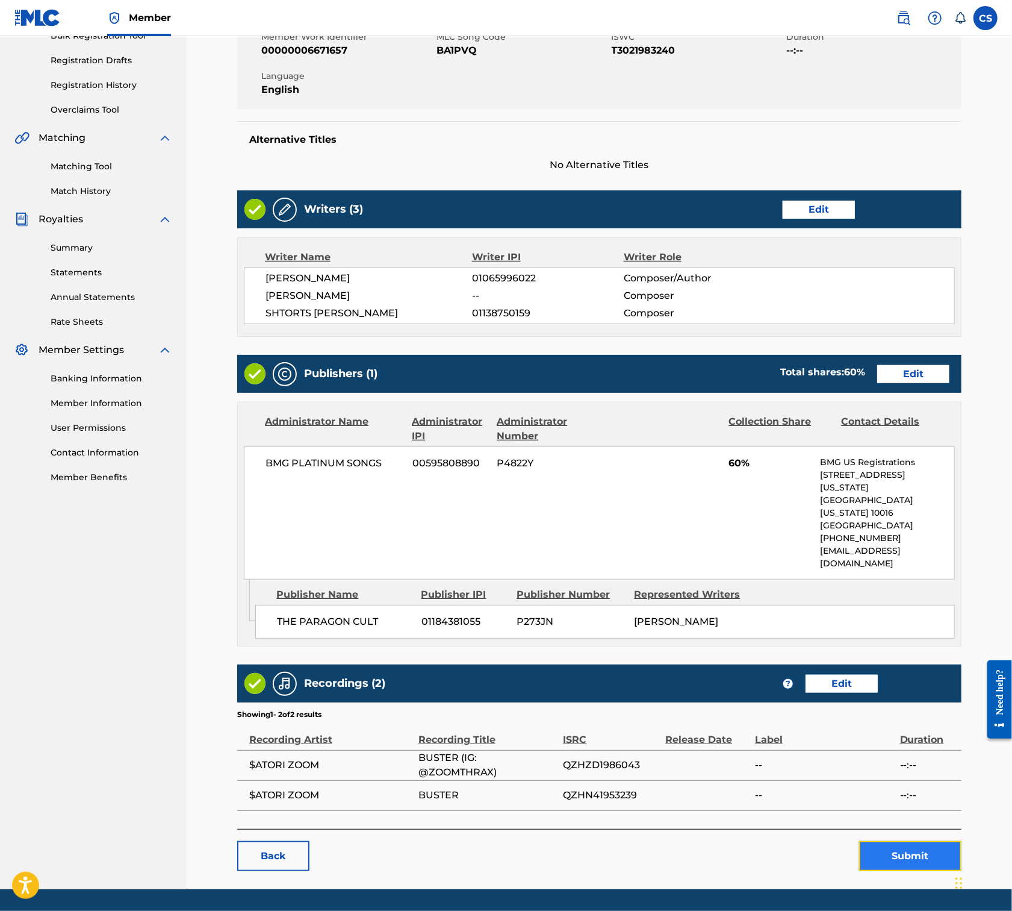
click at [923, 841] on button "Submit" at bounding box center [910, 856] width 102 height 30
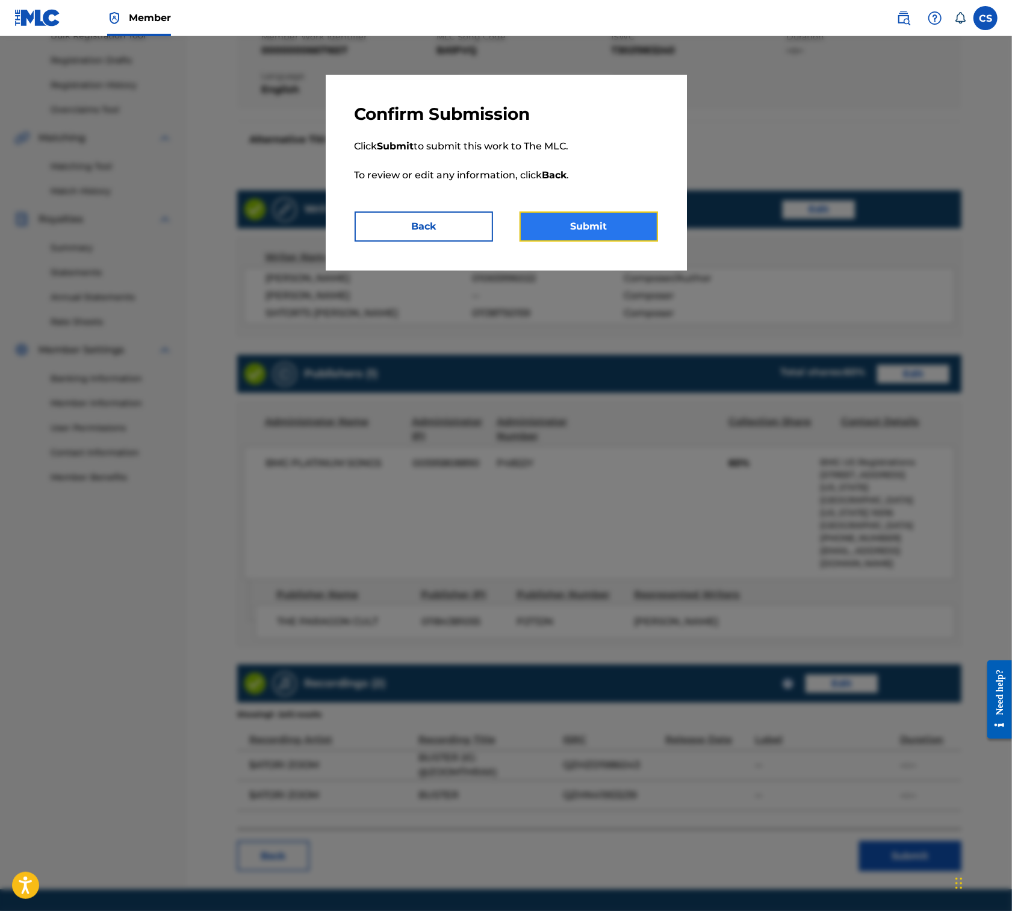
click at [594, 222] on button "Submit" at bounding box center [589, 226] width 139 height 30
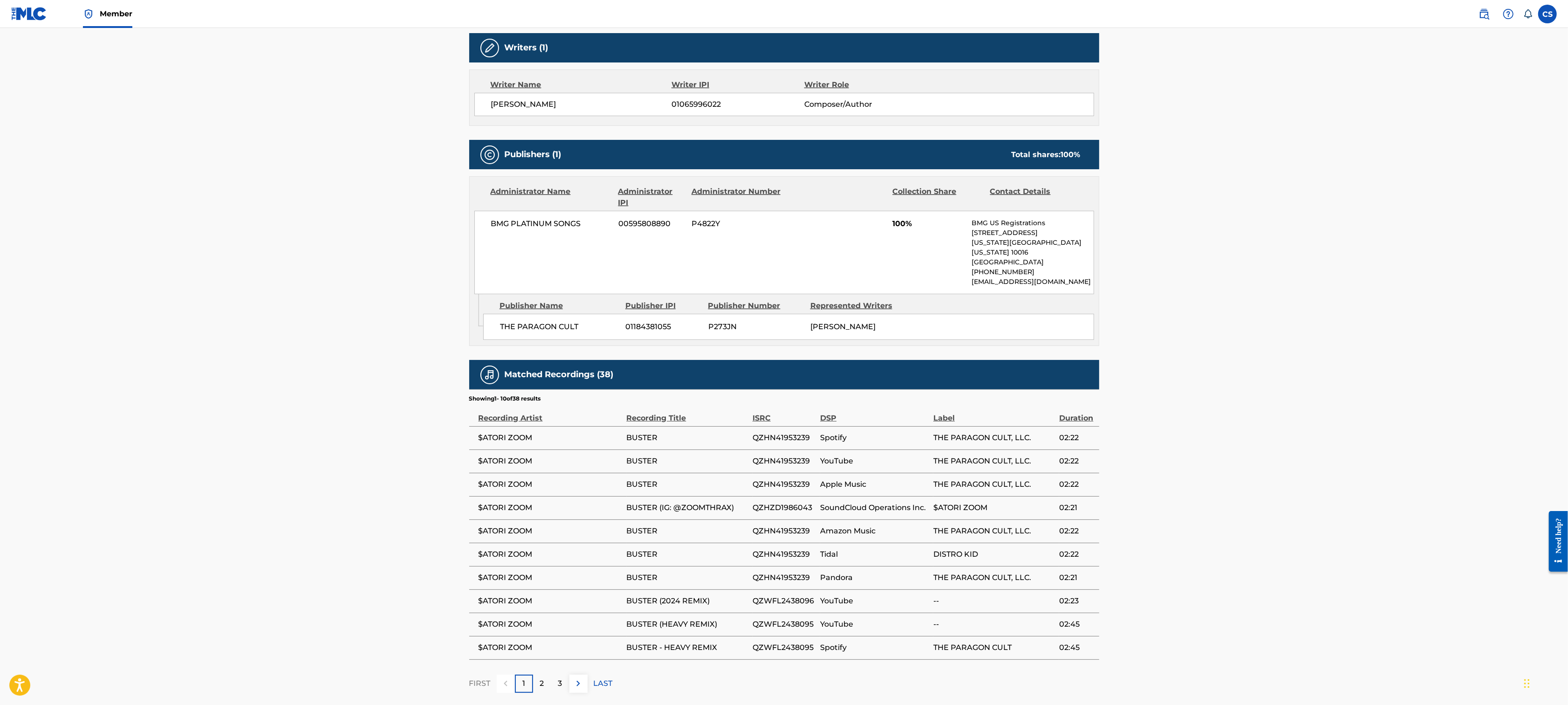
scroll to position [334, 0]
